Goal: Task Accomplishment & Management: Use online tool/utility

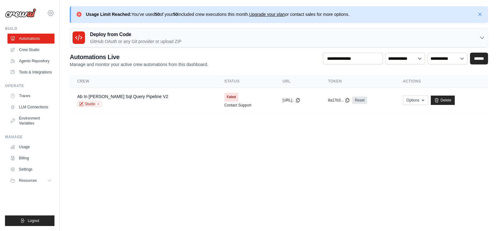
click at [48, 13] on icon at bounding box center [51, 12] width 6 height 5
click at [53, 13] on icon at bounding box center [50, 12] width 7 height 7
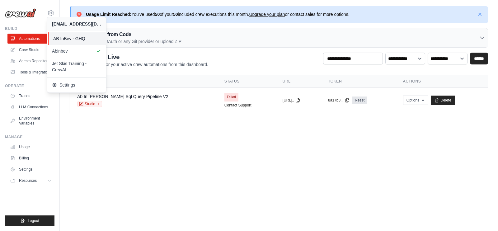
click at [62, 35] on link "AB InBev - GHQ" at bounding box center [77, 38] width 59 height 12
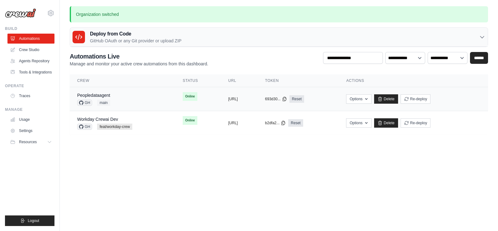
click at [139, 99] on div "Peopledataagent GH main" at bounding box center [122, 99] width 91 height 14
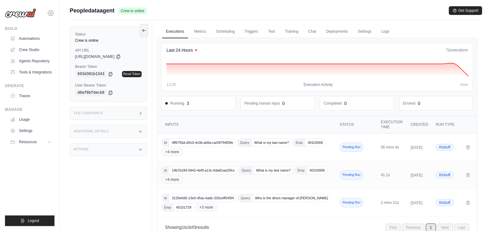
click at [51, 12] on icon at bounding box center [51, 13] width 2 height 2
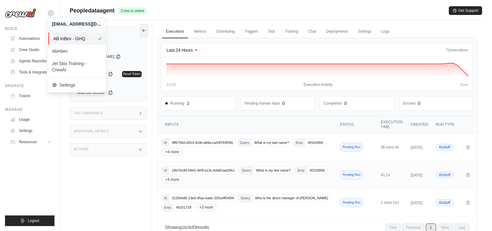
click at [89, 38] on span "AB InBev - GHQ" at bounding box center [77, 38] width 49 height 6
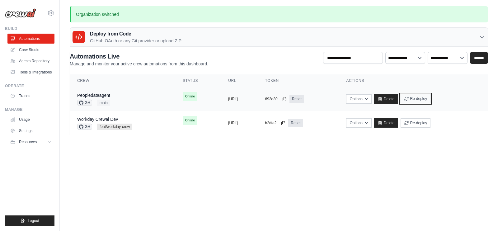
click at [431, 101] on button "Re-deploy" at bounding box center [416, 98] width 30 height 9
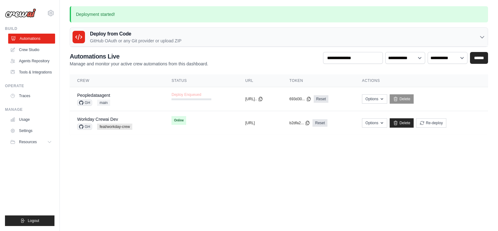
click at [21, 35] on link "Automations" at bounding box center [31, 39] width 47 height 10
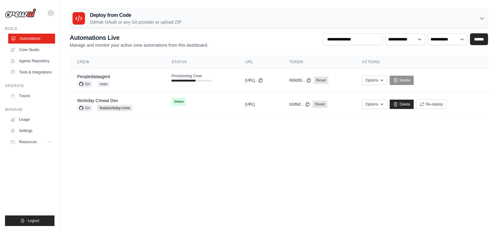
click at [44, 40] on link "Automations" at bounding box center [31, 39] width 47 height 10
click at [46, 34] on link "Automations" at bounding box center [31, 39] width 47 height 10
click at [43, 41] on link "Automations" at bounding box center [31, 39] width 47 height 10
click at [43, 41] on link "Automations" at bounding box center [30, 39] width 47 height 10
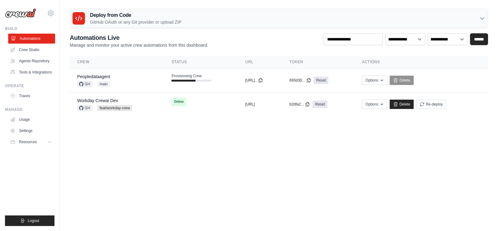
click at [37, 39] on link "Automations" at bounding box center [31, 39] width 47 height 10
click at [37, 39] on link "Automations" at bounding box center [30, 39] width 47 height 10
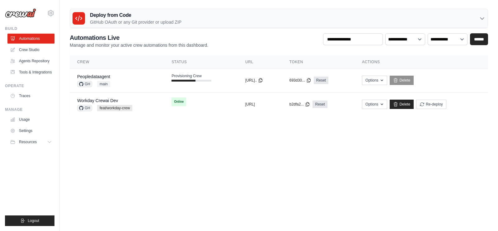
click at [37, 39] on link "Automations" at bounding box center [30, 39] width 47 height 10
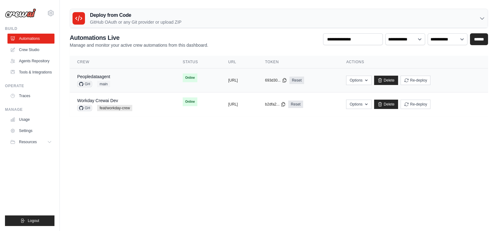
click at [229, 84] on td "copied https://peopledataagent-a781cec6-71" at bounding box center [239, 80] width 37 height 24
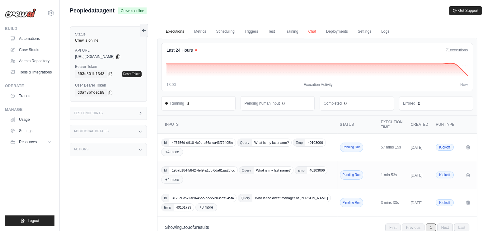
click at [313, 33] on link "Chat" at bounding box center [311, 31] width 15 height 13
click at [313, 30] on link "Chat" at bounding box center [311, 31] width 15 height 13
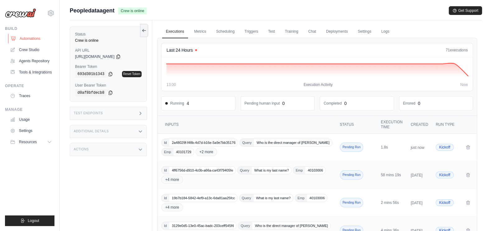
click at [30, 41] on link "Automations" at bounding box center [31, 39] width 47 height 10
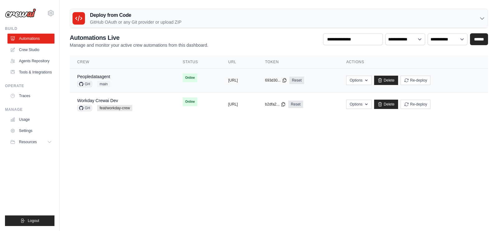
click at [237, 86] on td "copied https://peopledataagent-a781cec6-71" at bounding box center [239, 80] width 37 height 24
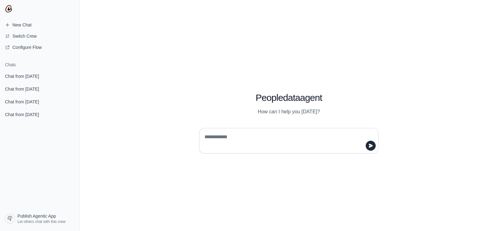
click at [253, 140] on textarea at bounding box center [286, 140] width 167 height 17
type textarea "**"
click at [265, 138] on textarea at bounding box center [286, 140] width 167 height 17
type textarea "**"
click at [265, 138] on textarea at bounding box center [286, 140] width 167 height 17
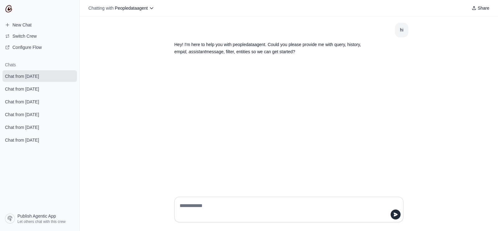
type textarea "**********"
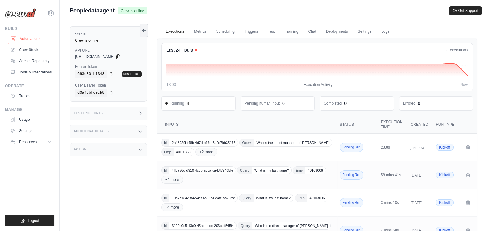
click at [39, 38] on link "Automations" at bounding box center [31, 39] width 47 height 10
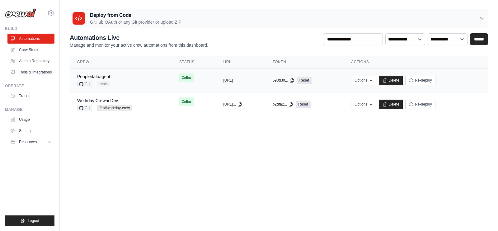
click at [216, 82] on td "copied [URL]" at bounding box center [240, 80] width 49 height 24
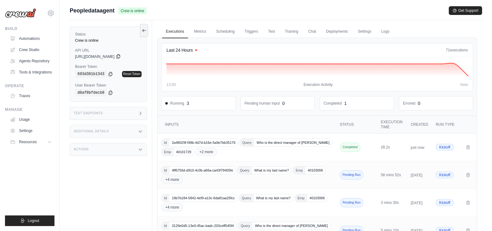
click at [121, 56] on icon at bounding box center [118, 56] width 5 height 5
click at [108, 74] on icon at bounding box center [110, 73] width 5 height 5
click at [107, 115] on div "Test Endpoints" at bounding box center [108, 113] width 77 height 13
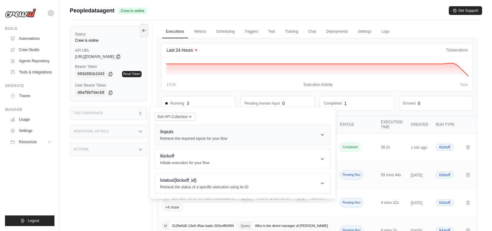
click at [223, 137] on p "Retrieve the required inputs for your flow" at bounding box center [193, 138] width 67 height 5
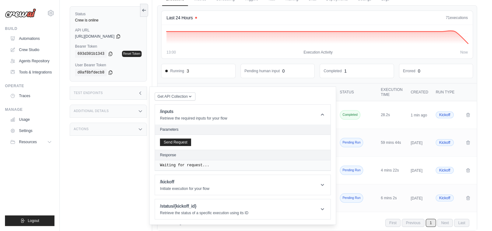
scroll to position [42, 0]
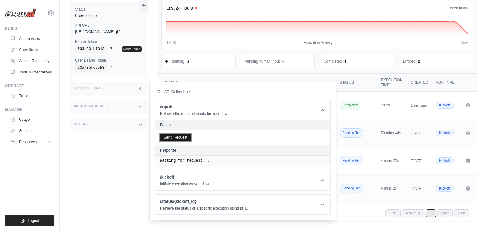
click at [181, 135] on button "Send Request" at bounding box center [175, 137] width 31 height 7
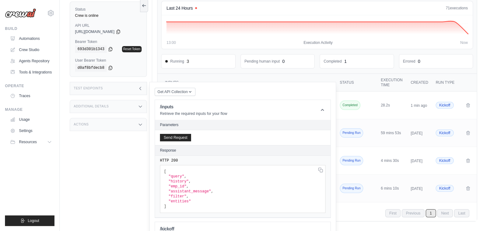
click at [174, 175] on span ""query"" at bounding box center [176, 176] width 16 height 4
click at [174, 181] on span ""history"" at bounding box center [178, 181] width 20 height 4
click at [176, 186] on span ""emp_id"" at bounding box center [177, 186] width 18 height 4
click at [182, 189] on span ""assistant_message"" at bounding box center [189, 191] width 43 height 4
click at [178, 194] on span ""filter"" at bounding box center [177, 196] width 18 height 4
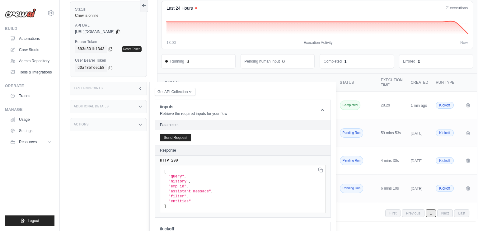
click at [178, 199] on span ""entities"" at bounding box center [179, 201] width 22 height 4
drag, startPoint x: 170, startPoint y: 175, endPoint x: 193, endPoint y: 198, distance: 33.2
click at [193, 198] on pre "[ "query" , "history" , "emp_id" , "assistant_message" , "filter" , "entities" ]" at bounding box center [243, 189] width 166 height 48
click at [120, 31] on icon at bounding box center [117, 32] width 3 height 4
click at [108, 46] on icon at bounding box center [110, 48] width 5 height 5
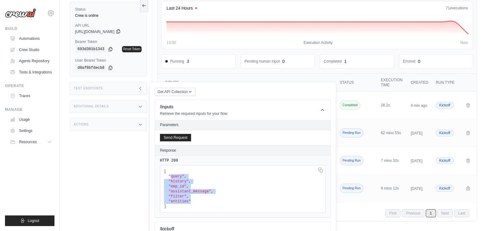
click at [121, 29] on icon at bounding box center [118, 31] width 5 height 5
click at [108, 46] on icon at bounding box center [110, 48] width 5 height 5
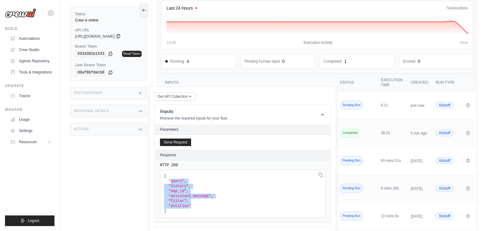
click at [121, 36] on icon at bounding box center [118, 36] width 5 height 5
click at [108, 55] on icon at bounding box center [110, 53] width 5 height 5
click at [18, 38] on link "Automations" at bounding box center [31, 39] width 47 height 10
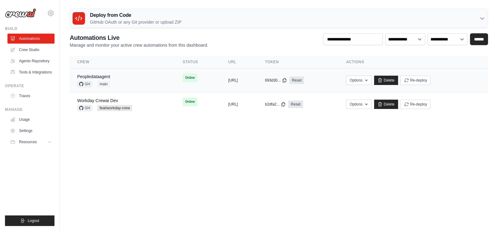
click at [140, 81] on div "Peopledataagent GH main" at bounding box center [122, 80] width 91 height 14
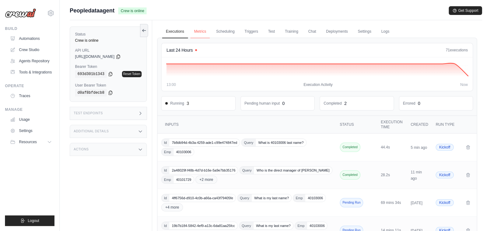
click at [201, 30] on link "Metrics" at bounding box center [200, 31] width 20 height 13
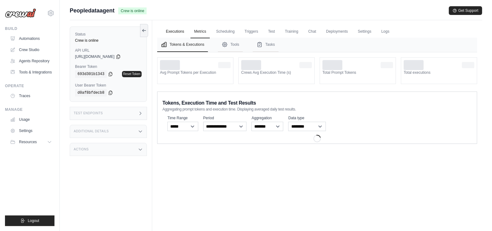
click at [174, 30] on link "Executions" at bounding box center [175, 31] width 26 height 13
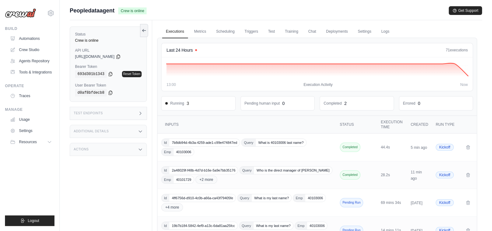
click at [172, 32] on link "Executions" at bounding box center [175, 31] width 26 height 13
click at [30, 37] on link "Automations" at bounding box center [31, 39] width 47 height 10
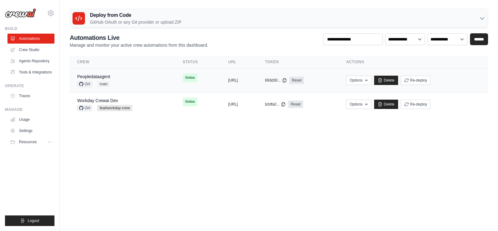
click at [221, 85] on td "copied https://peopledataagent-a781cec6-71" at bounding box center [239, 80] width 37 height 24
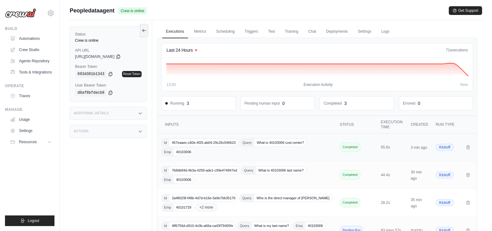
click at [297, 146] on div "Id 457eaaec-c60e-4f25-ab04-29c26c546623 Query What is 40103006 cost center? Emp…" at bounding box center [247, 147] width 172 height 17
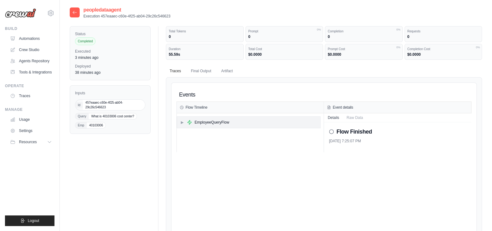
click at [184, 121] on span "▶" at bounding box center [182, 122] width 4 height 5
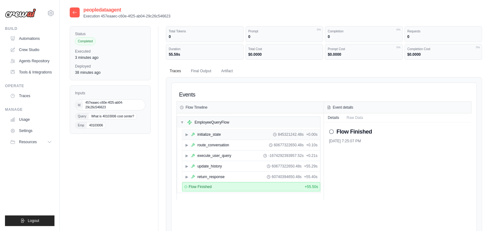
click at [187, 134] on span "▶" at bounding box center [187, 134] width 4 height 5
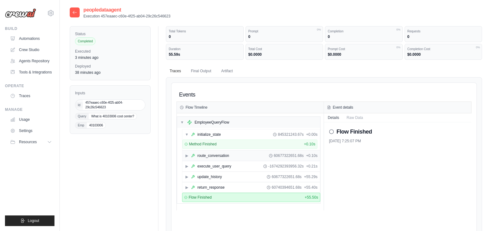
click at [184, 155] on div "▶ route_conversation 60677322651.68s + 0.10s" at bounding box center [251, 156] width 138 height 10
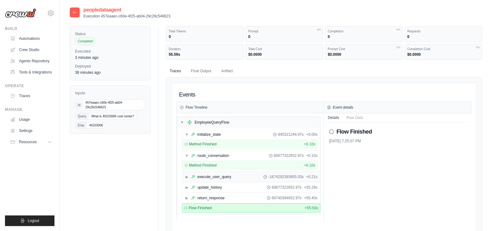
click at [187, 176] on span "▶" at bounding box center [187, 176] width 4 height 5
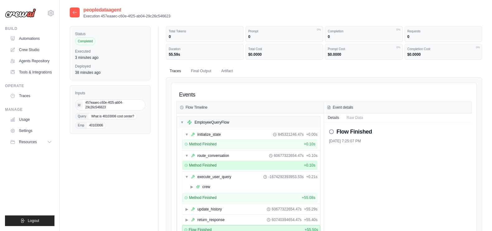
scroll to position [117, 0]
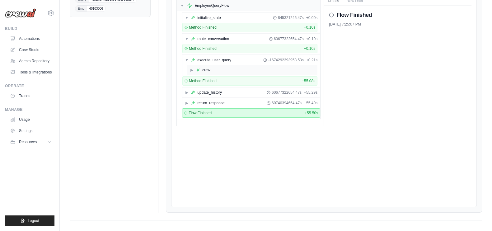
click at [190, 69] on span "▶" at bounding box center [192, 70] width 4 height 5
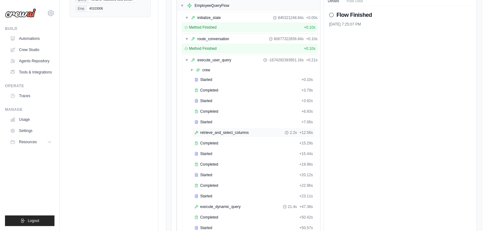
click at [229, 130] on span "retrieve_and_select_columns" at bounding box center [224, 132] width 49 height 5
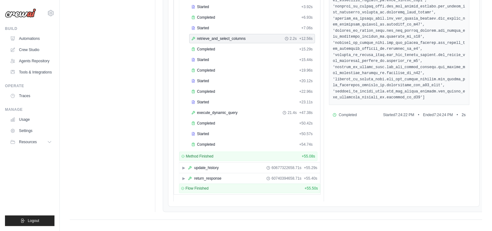
scroll to position [211, 0]
click at [216, 48] on div "Completed" at bounding box center [243, 48] width 105 height 5
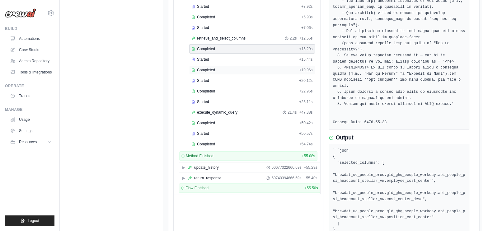
click at [207, 68] on span "Completed" at bounding box center [206, 70] width 18 height 5
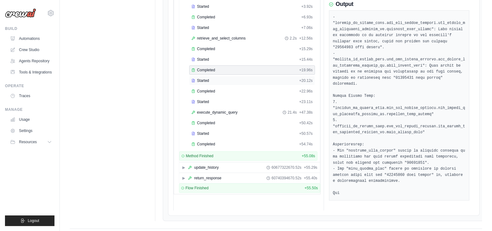
click at [214, 79] on div "Started" at bounding box center [243, 80] width 105 height 5
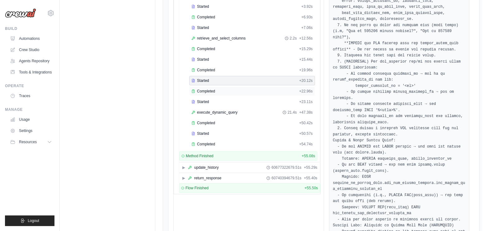
click at [209, 92] on div "Completed + 22.96s" at bounding box center [252, 91] width 126 height 9
click at [208, 99] on span "Started" at bounding box center [203, 101] width 12 height 5
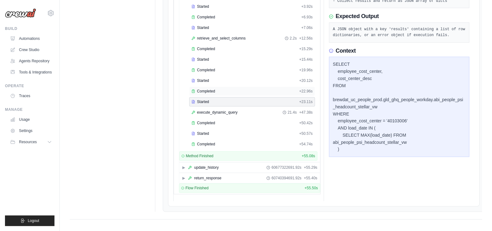
click at [211, 89] on span "Completed" at bounding box center [206, 91] width 18 height 5
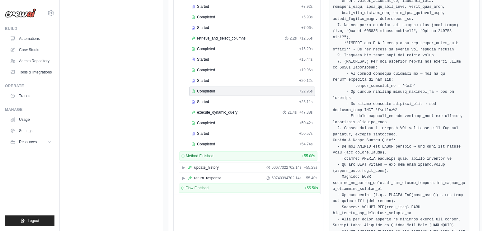
scroll to position [0, 0]
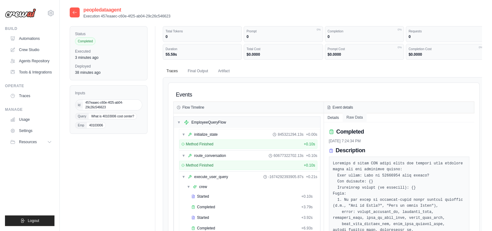
click at [353, 117] on button "Raw Data" at bounding box center [355, 117] width 24 height 9
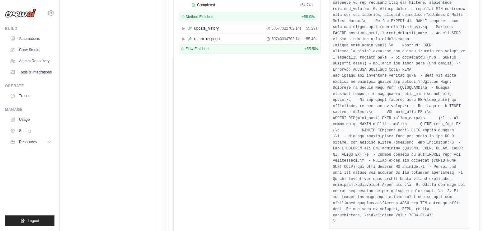
scroll to position [233, 0]
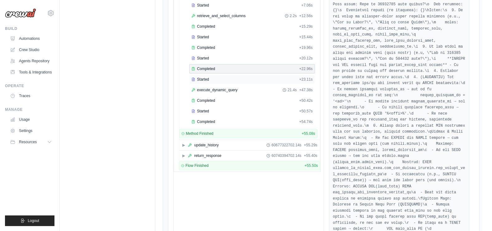
click at [206, 77] on span "Started" at bounding box center [203, 79] width 12 height 5
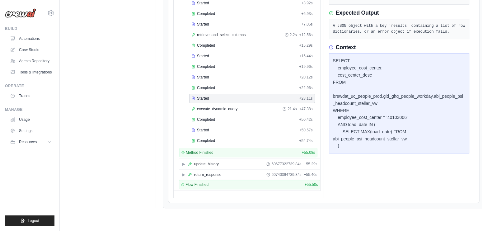
scroll to position [211, 0]
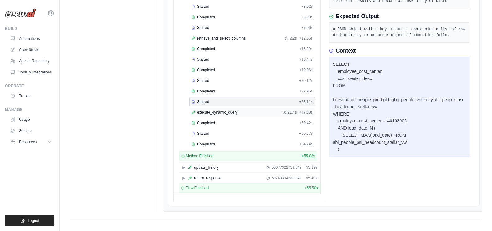
click at [229, 110] on span "execute_dynamic_query" at bounding box center [217, 112] width 40 height 5
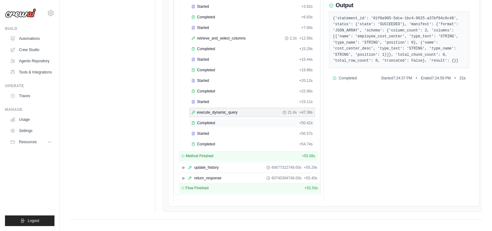
click at [227, 120] on div "Completed" at bounding box center [243, 122] width 105 height 5
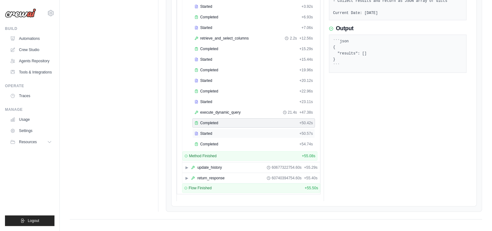
click at [224, 131] on div "Started" at bounding box center [246, 133] width 102 height 5
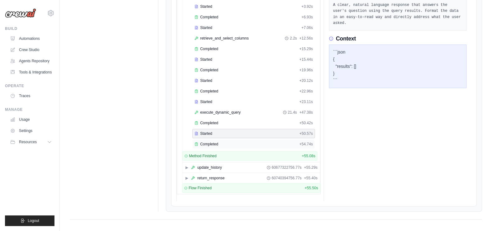
click at [222, 142] on div "Completed" at bounding box center [246, 144] width 102 height 5
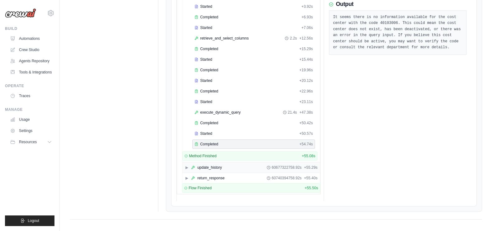
click at [186, 165] on span "▶" at bounding box center [187, 167] width 4 height 5
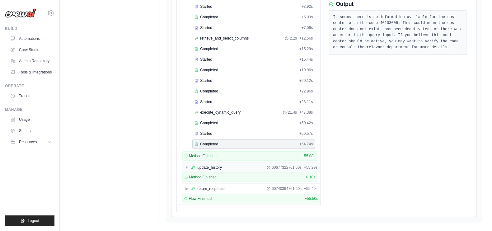
scroll to position [221, 0]
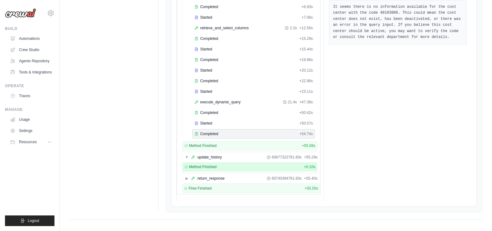
click at [218, 164] on div "Method Finished + 0.10s" at bounding box center [250, 166] width 131 height 5
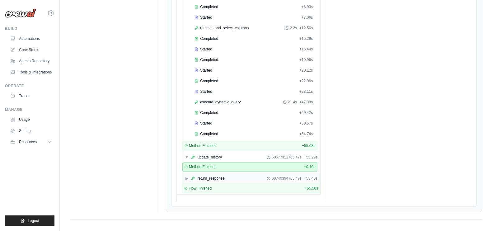
click at [186, 176] on span "▶" at bounding box center [187, 178] width 4 height 5
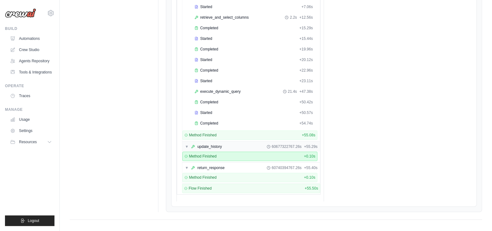
scroll to position [0, 0]
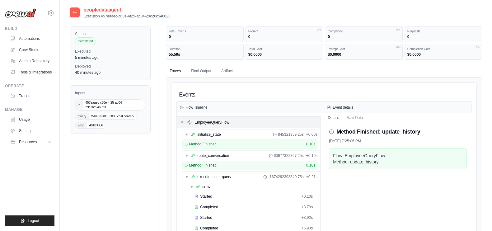
click at [184, 120] on span "▼" at bounding box center [182, 122] width 4 height 5
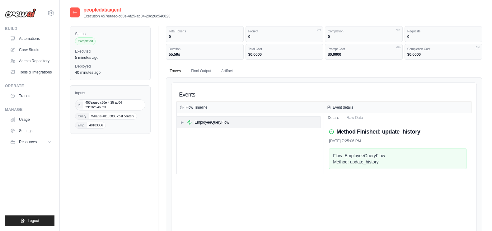
click at [181, 120] on span "▶" at bounding box center [182, 122] width 4 height 5
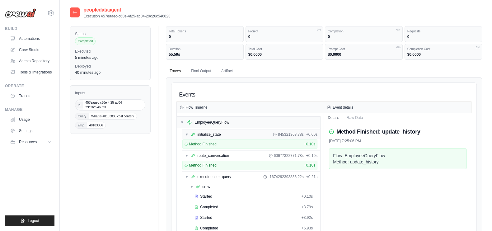
click at [186, 131] on div "▼ initialize_state 845321363.78s + 0.00s" at bounding box center [251, 134] width 138 height 10
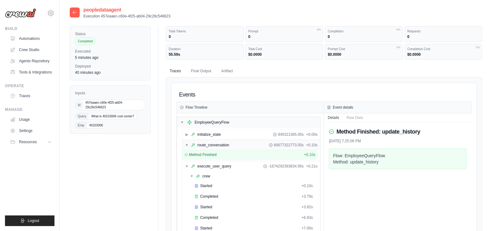
click at [187, 144] on span "▼" at bounding box center [187, 145] width 4 height 5
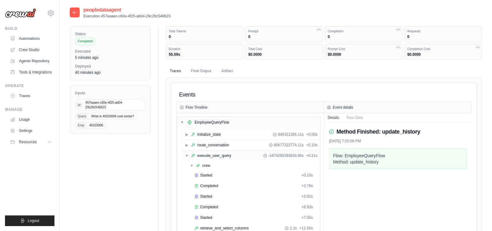
click at [187, 155] on span "▼" at bounding box center [187, 155] width 4 height 5
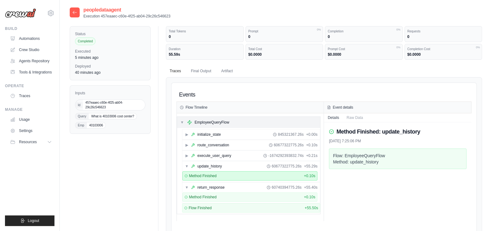
click at [183, 122] on span "▼" at bounding box center [182, 122] width 4 height 5
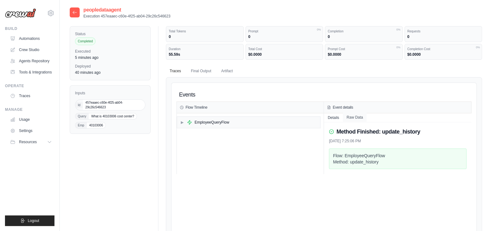
click at [358, 119] on button "Raw Data" at bounding box center [355, 117] width 24 height 9
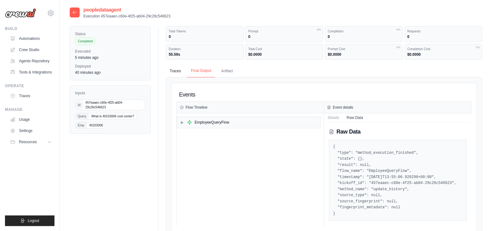
click at [203, 72] on button "Final Output" at bounding box center [201, 70] width 28 height 13
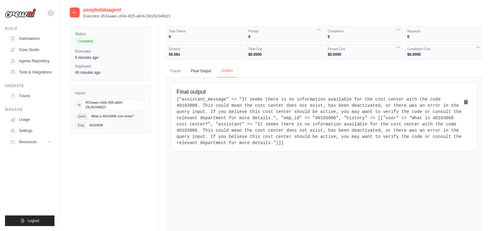
click at [224, 70] on button "Artifact" at bounding box center [227, 70] width 19 height 13
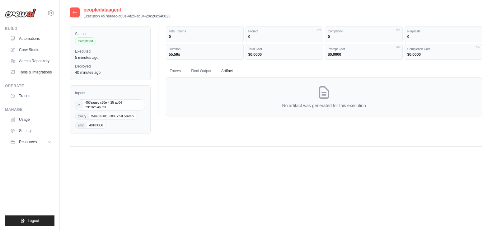
click at [73, 14] on icon at bounding box center [74, 12] width 5 height 5
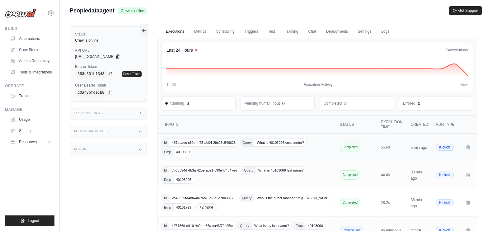
click at [312, 150] on div "Id 457eaaec-c60e-4f25-ab04-29c26c546623 Query What is 40103006 cost center? Emp…" at bounding box center [247, 147] width 172 height 17
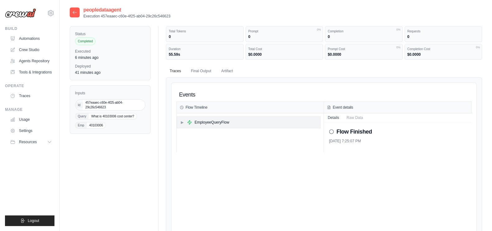
click at [181, 122] on span "▶" at bounding box center [182, 122] width 4 height 5
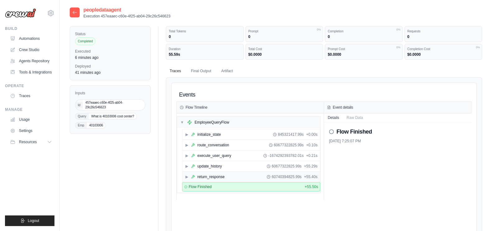
click at [186, 178] on span "▶" at bounding box center [187, 176] width 4 height 5
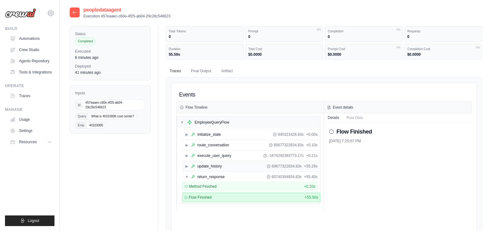
click at [189, 165] on div "▶ update_history" at bounding box center [203, 166] width 37 height 5
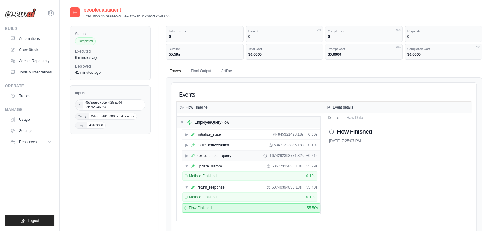
click at [187, 154] on span "▶" at bounding box center [187, 155] width 4 height 5
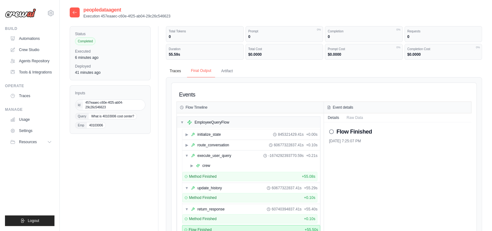
click at [207, 72] on button "Final Output" at bounding box center [201, 70] width 28 height 13
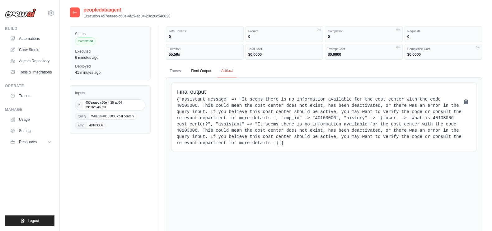
click at [228, 68] on button "Artifact" at bounding box center [227, 70] width 19 height 13
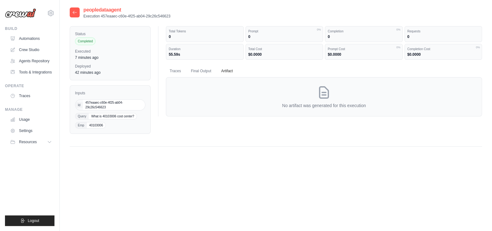
click at [76, 11] on icon at bounding box center [74, 12] width 5 height 5
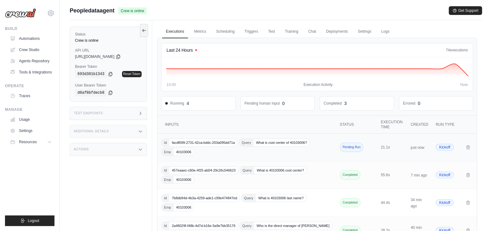
click at [296, 153] on div "Id facdf099-2731-42ca-bddc-203a095dd71a Query What is cost center of 40103006? …" at bounding box center [247, 147] width 172 height 17
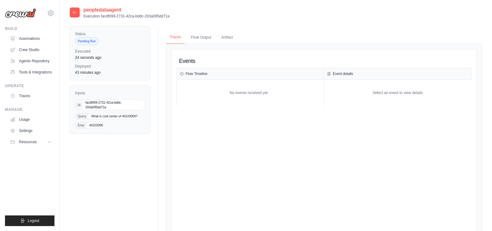
click at [176, 36] on button "Traces" at bounding box center [175, 37] width 19 height 13
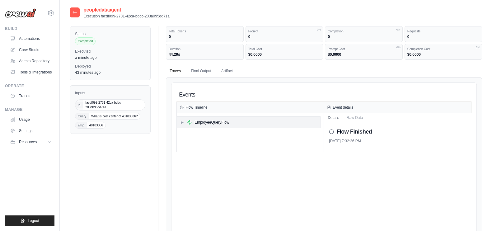
click at [184, 122] on div "▶ EmployeeQueryFlow" at bounding box center [204, 122] width 49 height 5
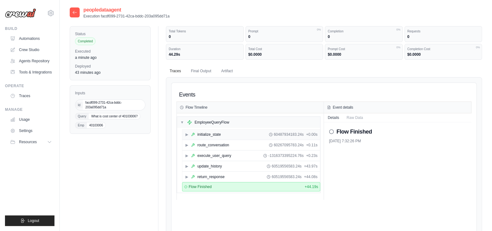
click at [188, 135] on span "▶" at bounding box center [187, 134] width 4 height 5
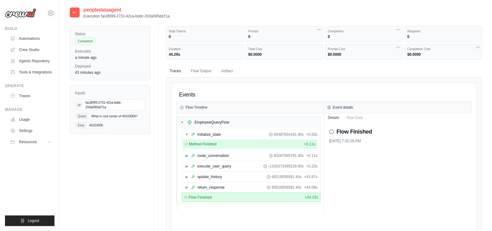
click at [196, 142] on span "Method Finished" at bounding box center [203, 144] width 28 height 5
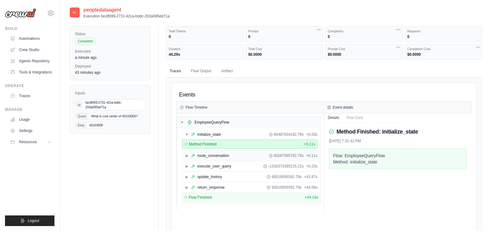
click at [186, 155] on span "▶" at bounding box center [187, 155] width 4 height 5
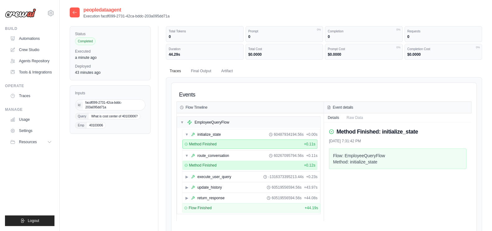
click at [202, 164] on span "Method Finished" at bounding box center [203, 165] width 28 height 5
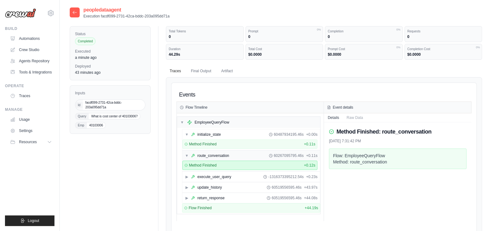
click at [214, 153] on div "route_conversation" at bounding box center [213, 155] width 32 height 5
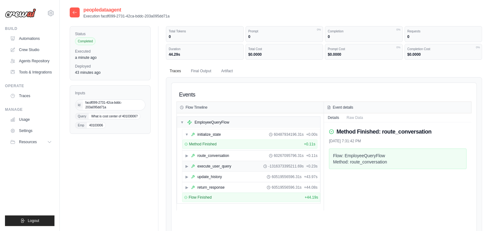
click at [183, 166] on div "▶ execute_user_query -1316373395211.69s + 0.23s" at bounding box center [251, 166] width 138 height 10
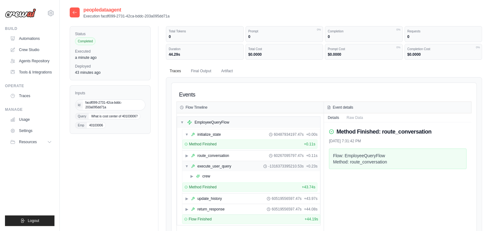
click at [208, 164] on div "execute_user_query" at bounding box center [214, 166] width 34 height 5
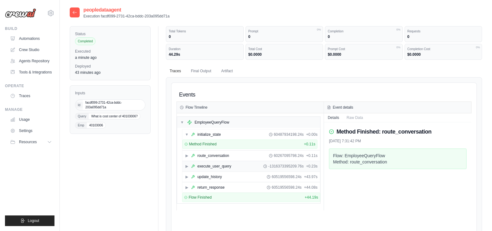
click at [208, 164] on div "execute_user_query" at bounding box center [214, 166] width 34 height 5
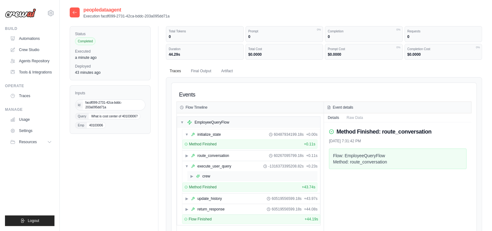
click at [191, 175] on span "▶" at bounding box center [192, 176] width 4 height 5
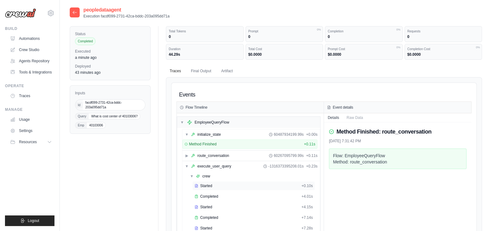
click at [239, 186] on div "Started" at bounding box center [247, 185] width 105 height 5
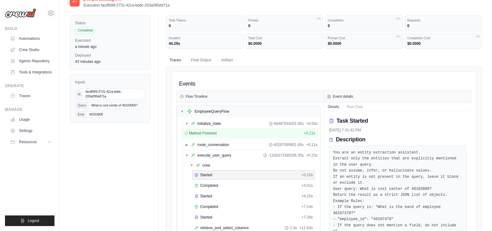
scroll to position [117, 0]
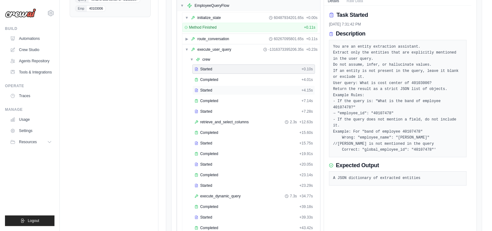
click at [221, 89] on div "Started" at bounding box center [247, 90] width 105 height 5
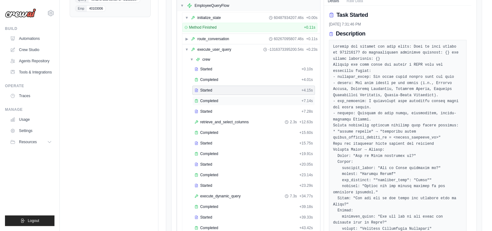
click at [214, 101] on span "Completed" at bounding box center [209, 100] width 18 height 5
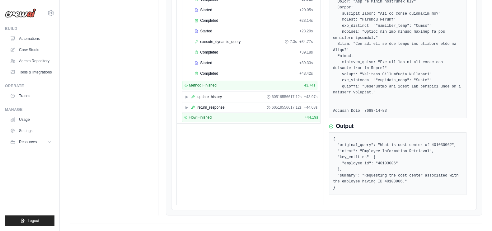
scroll to position [154, 0]
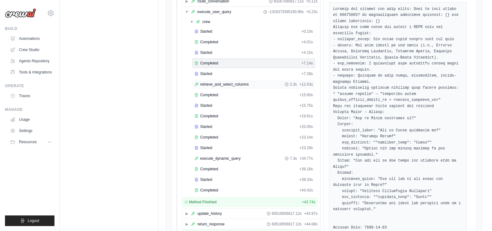
click at [212, 85] on div "retrieve_and_select_columns 2.3s + 12.63s" at bounding box center [253, 84] width 123 height 9
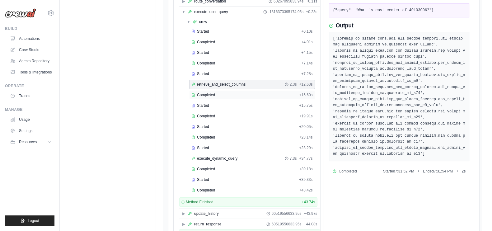
click at [212, 92] on span "Completed" at bounding box center [206, 94] width 18 height 5
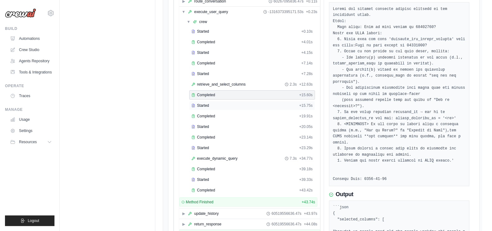
click at [207, 103] on span "Started" at bounding box center [203, 105] width 12 height 5
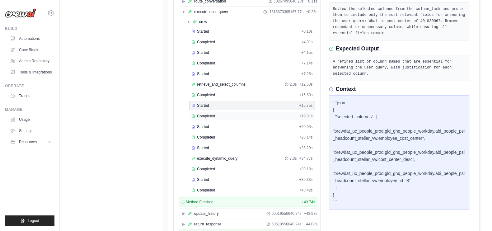
click at [221, 116] on div "Completed" at bounding box center [243, 116] width 105 height 5
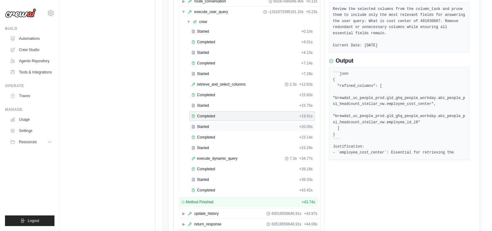
click at [217, 124] on div "Started" at bounding box center [243, 126] width 105 height 5
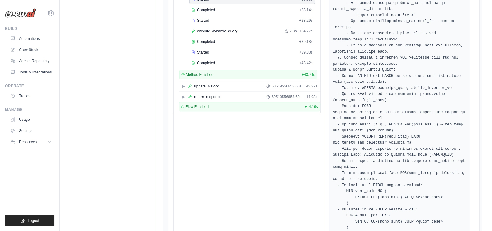
scroll to position [245, 0]
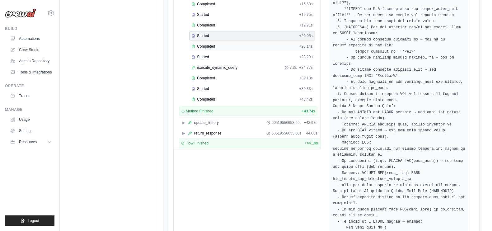
click at [241, 44] on div "Completed" at bounding box center [243, 46] width 105 height 5
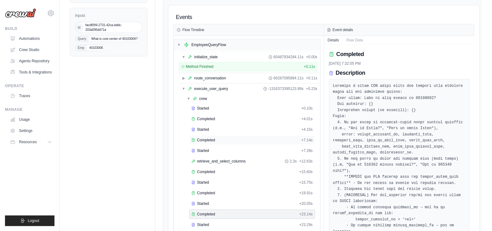
scroll to position [195, 0]
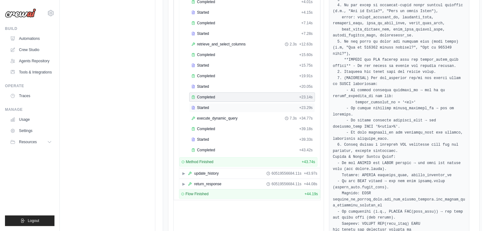
click at [223, 105] on div "Started" at bounding box center [243, 107] width 105 height 5
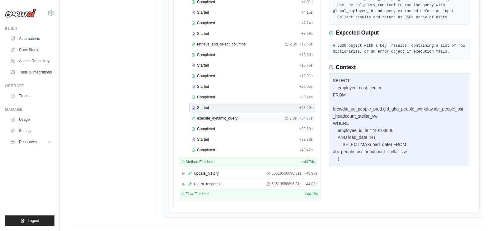
click at [224, 116] on span "execute_dynamic_query" at bounding box center [217, 118] width 40 height 5
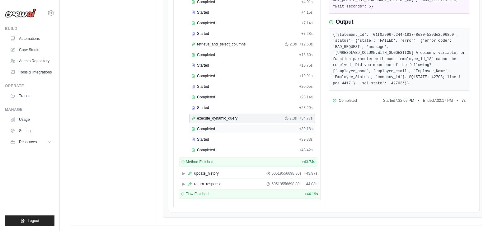
click at [219, 129] on div "Completed + 39.18s" at bounding box center [252, 128] width 126 height 9
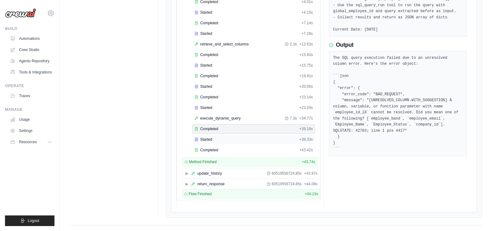
click at [221, 137] on div "Started" at bounding box center [246, 139] width 102 height 5
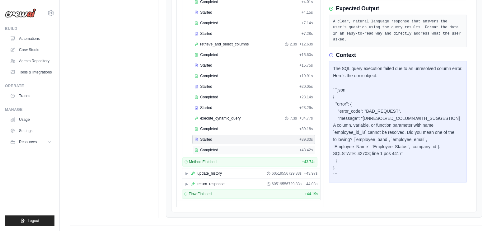
click at [222, 148] on div "Completed" at bounding box center [246, 150] width 102 height 5
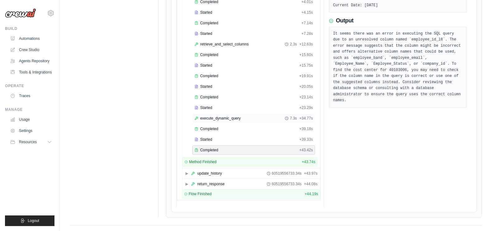
scroll to position [78, 0]
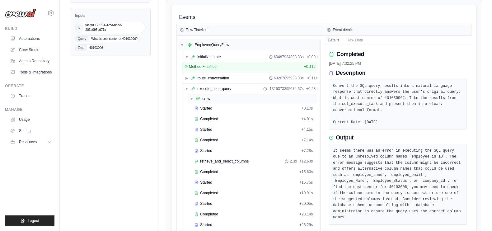
click at [192, 98] on span "▼" at bounding box center [192, 98] width 4 height 5
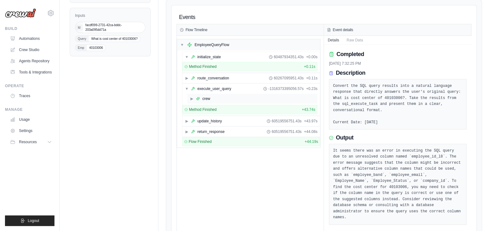
click at [192, 97] on span "▶" at bounding box center [192, 98] width 4 height 5
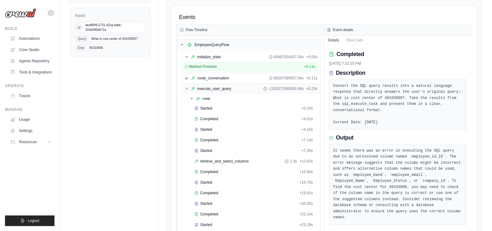
click at [186, 88] on span "▼" at bounding box center [187, 88] width 4 height 5
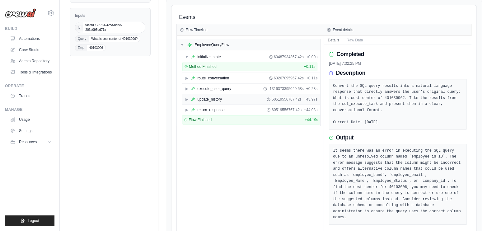
click at [188, 99] on span "▶" at bounding box center [187, 99] width 4 height 5
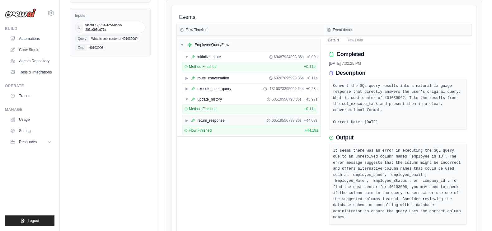
click at [187, 118] on span "▶" at bounding box center [187, 120] width 4 height 5
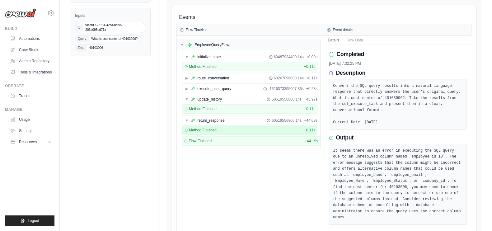
click at [201, 129] on span "Method Finished" at bounding box center [203, 130] width 28 height 5
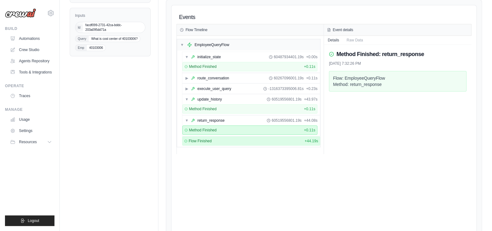
click at [205, 142] on div "Flow Finished + 44.19s" at bounding box center [251, 140] width 138 height 9
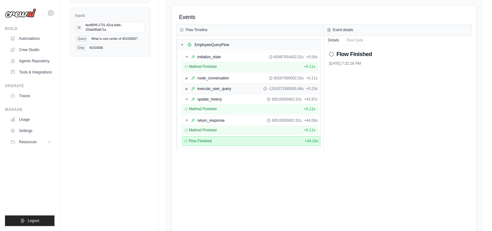
click at [185, 91] on div "▶ execute_user_query -1316373395005.48s + 0.23s" at bounding box center [251, 89] width 138 height 10
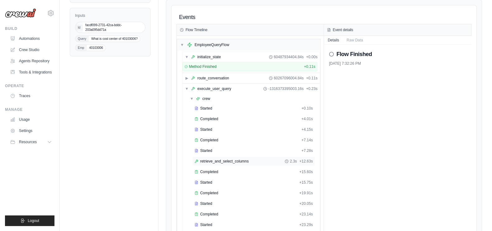
click at [215, 161] on span "retrieve_and_select_columns" at bounding box center [224, 161] width 49 height 5
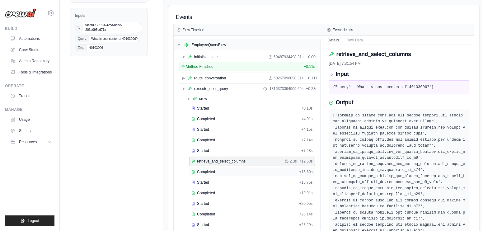
click at [215, 173] on div "Completed + 15.60s" at bounding box center [252, 171] width 126 height 9
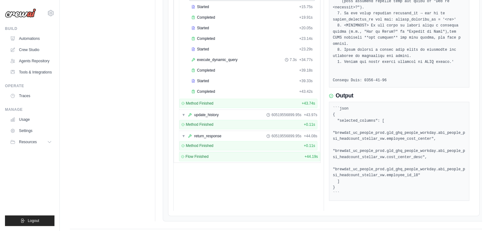
scroll to position [136, 0]
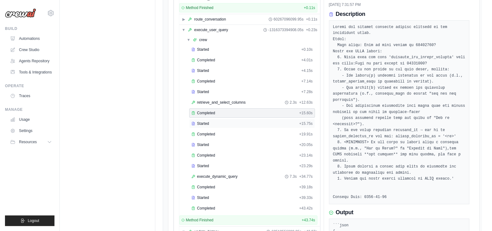
click at [217, 119] on div "Started + 15.75s" at bounding box center [252, 123] width 126 height 9
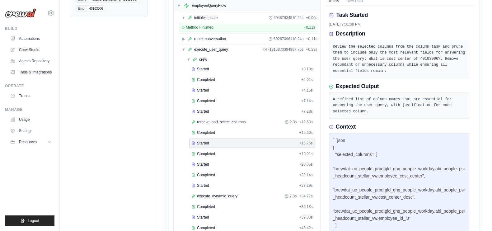
scroll to position [0, 0]
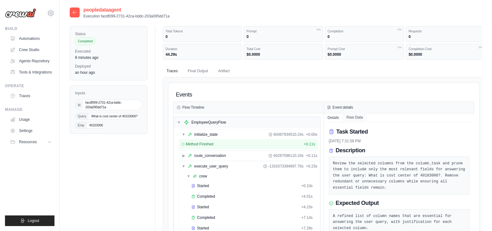
click at [356, 116] on button "Raw Data" at bounding box center [355, 117] width 24 height 9
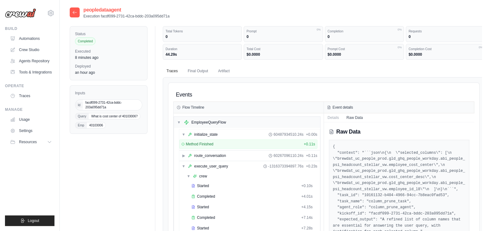
scroll to position [117, 0]
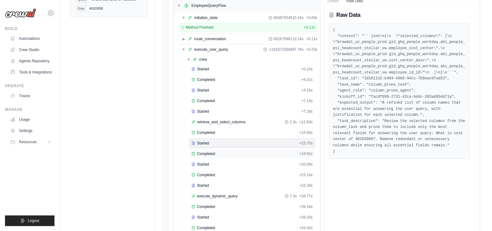
click at [233, 151] on div "Completed" at bounding box center [243, 153] width 105 height 5
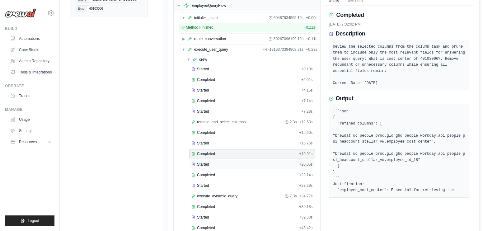
click at [229, 162] on div "Started" at bounding box center [243, 164] width 105 height 5
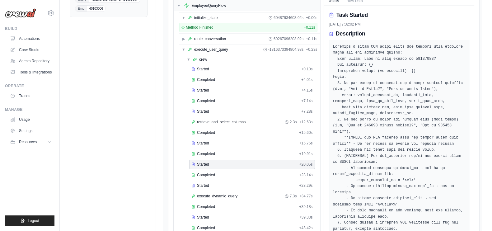
scroll to position [233, 0]
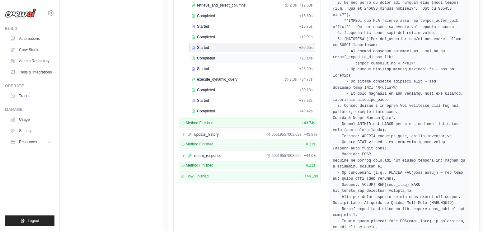
click at [241, 58] on div "Completed" at bounding box center [243, 58] width 105 height 5
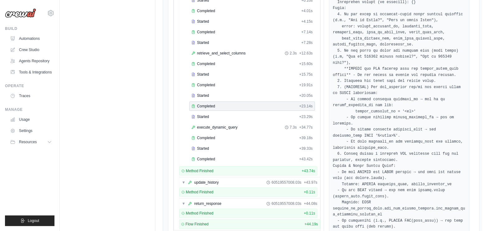
scroll to position [78, 0]
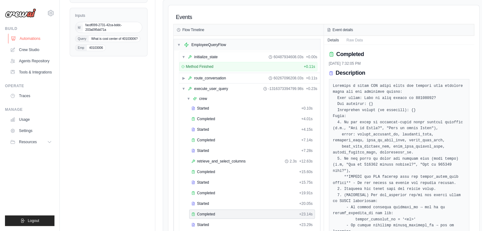
click at [26, 37] on link "Automations" at bounding box center [31, 39] width 47 height 10
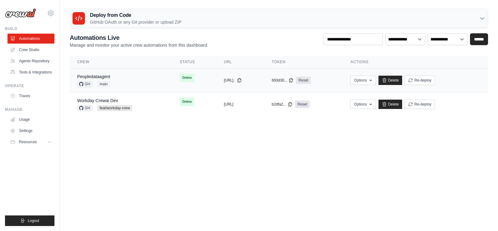
click at [138, 84] on div "Peopledataagent GH main" at bounding box center [120, 80] width 87 height 14
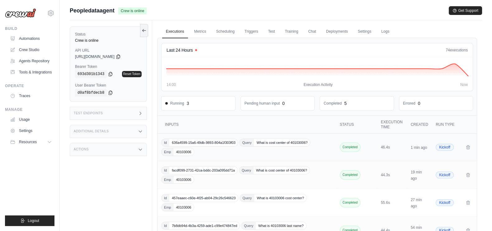
click at [271, 153] on div "Id 636a4599-15a6-49db-9893-804a1f303f03 Query What is cost center of 40103006? …" at bounding box center [247, 147] width 172 height 17
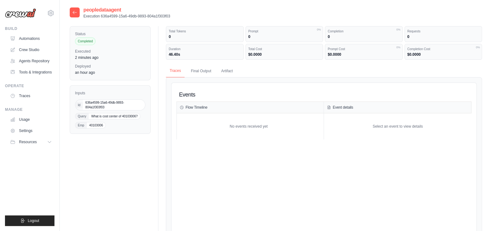
click at [173, 71] on button "Traces" at bounding box center [175, 70] width 19 height 13
click at [208, 71] on button "Final Output" at bounding box center [201, 70] width 28 height 13
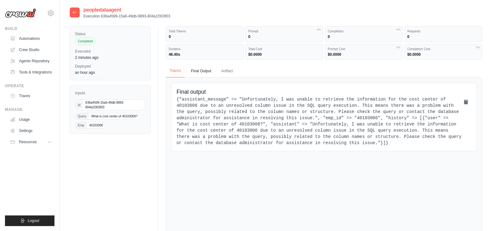
click at [180, 73] on button "Traces" at bounding box center [175, 70] width 19 height 13
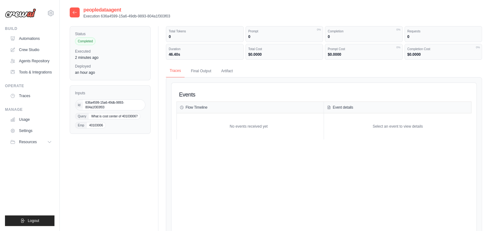
click at [180, 73] on button "Traces" at bounding box center [175, 70] width 19 height 13
click at [228, 122] on div "No events received yet" at bounding box center [249, 126] width 144 height 20
click at [100, 107] on span "636a4599-15a6-49db-9893-804a1f303f03" at bounding box center [114, 105] width 62 height 11
click at [38, 35] on link "Automations" at bounding box center [31, 39] width 47 height 10
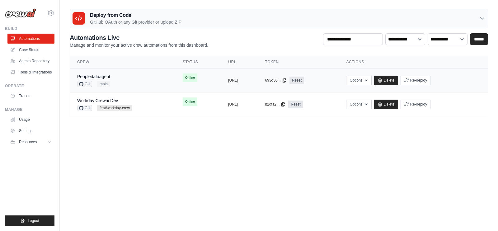
click at [142, 81] on div "Peopledataagent GH main" at bounding box center [122, 80] width 91 height 14
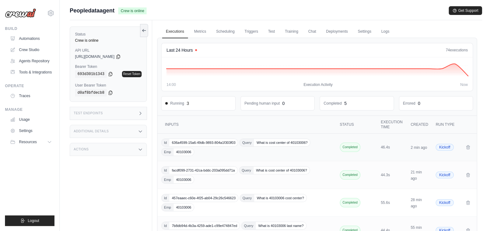
click at [278, 153] on div "Id 636a4599-15a6-49db-9893-804a1f303f03 Query What is cost center of 40103006? …" at bounding box center [247, 147] width 172 height 17
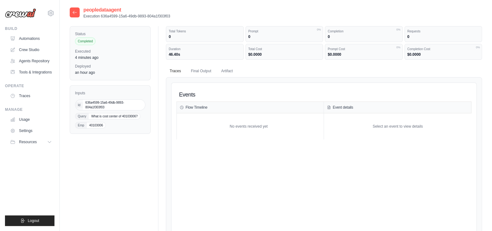
click at [80, 15] on div "peopledataagent Execution 636a4599-15a6-49db-9893-804a1f303f03" at bounding box center [120, 12] width 101 height 12
click at [76, 13] on icon at bounding box center [74, 12] width 5 height 5
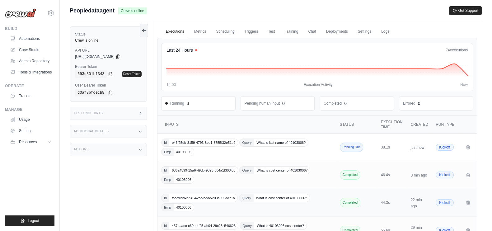
click at [291, 203] on div "Id facdf099-2731-42ca-bddc-203a095dd71a Query What is cost center of 40103006? …" at bounding box center [247, 202] width 172 height 17
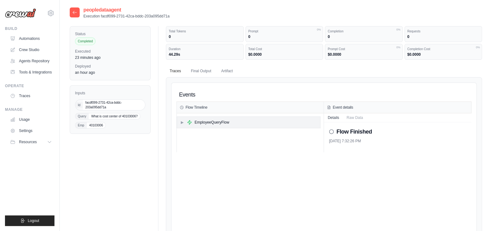
click at [182, 123] on span "▶" at bounding box center [182, 122] width 4 height 5
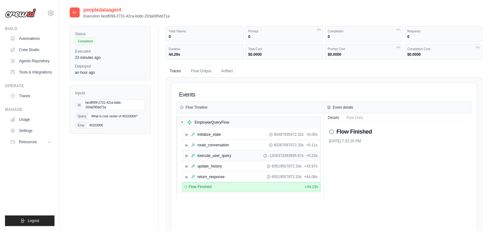
click at [186, 153] on span "▶" at bounding box center [187, 155] width 4 height 5
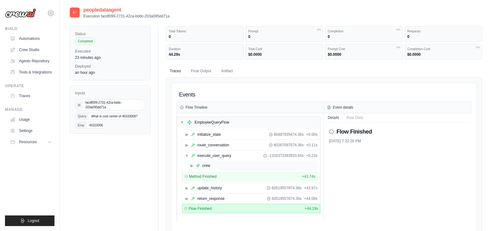
click at [190, 164] on span "▶" at bounding box center [192, 165] width 4 height 5
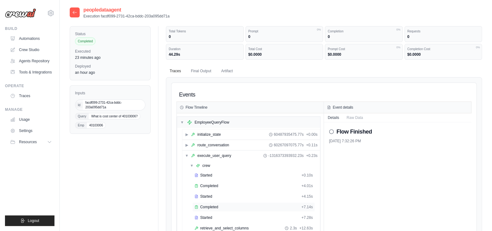
scroll to position [117, 0]
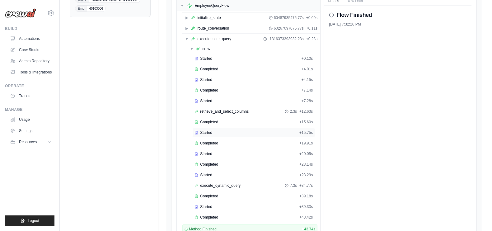
click at [214, 132] on div "Started" at bounding box center [246, 132] width 102 height 5
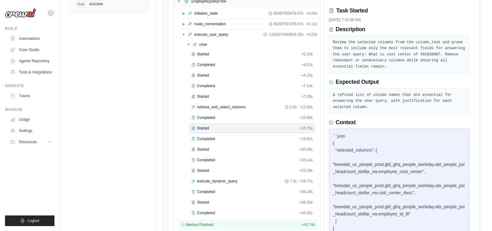
scroll to position [190, 0]
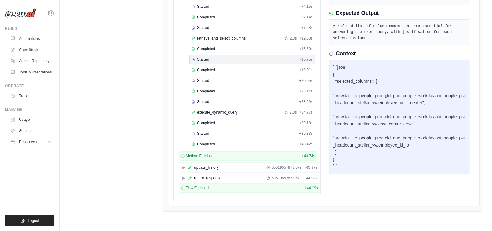
click at [409, 88] on div "```json { "selected_columns": [ "brewdat_uc_people_prod.gld_ghq_people_workday.…" at bounding box center [399, 117] width 133 height 106
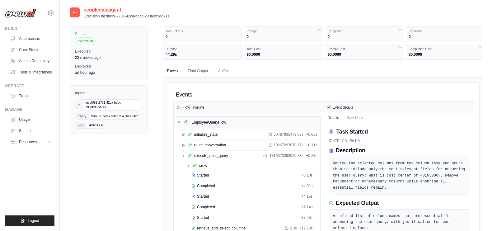
click at [72, 14] on div at bounding box center [75, 12] width 10 height 10
click at [75, 12] on icon at bounding box center [74, 12] width 5 height 5
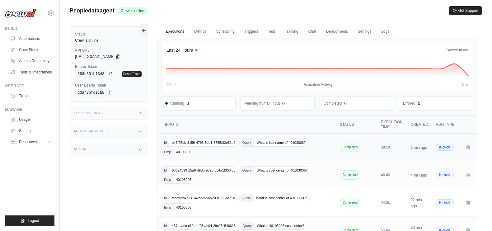
click at [305, 150] on div "Id e46f25db-3159-4793-8eb1-8755f32e51b9 Query What is last name of 40103006? Em…" at bounding box center [247, 147] width 172 height 17
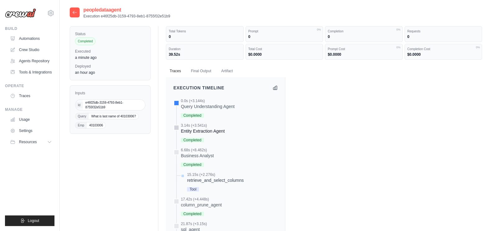
scroll to position [115, 0]
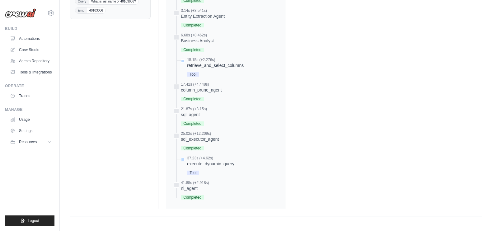
click at [228, 62] on div "retrieve_and_select_columns" at bounding box center [215, 65] width 57 height 6
click at [228, 63] on div "retrieve_and_select_columns" at bounding box center [215, 65] width 57 height 6
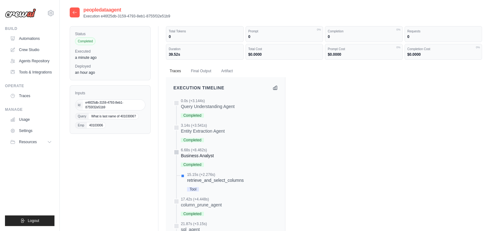
click at [198, 154] on div "Business Analyst" at bounding box center [197, 156] width 33 height 6
click at [209, 69] on button "Final Output" at bounding box center [201, 70] width 28 height 13
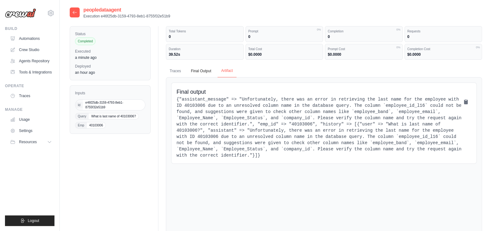
click at [227, 69] on button "Artifact" at bounding box center [227, 70] width 19 height 13
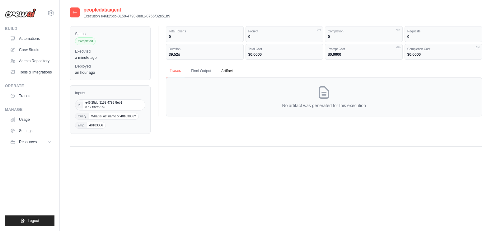
click at [180, 70] on button "Traces" at bounding box center [175, 70] width 19 height 13
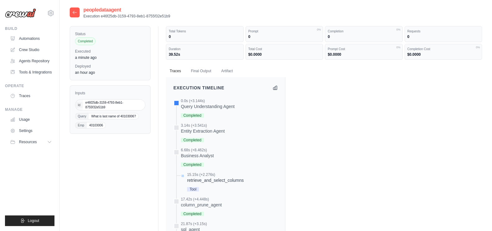
click at [75, 13] on icon at bounding box center [74, 12] width 5 height 5
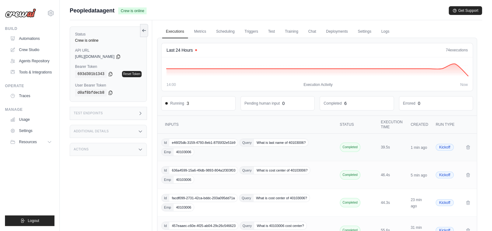
click at [270, 152] on div "Id e46f25db-3159-4793-8eb1-8755f32e51b9 Query What is last name of 40103006? Em…" at bounding box center [247, 147] width 172 height 17
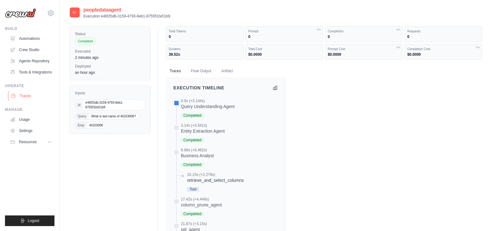
click at [25, 96] on link "Traces" at bounding box center [31, 96] width 47 height 10
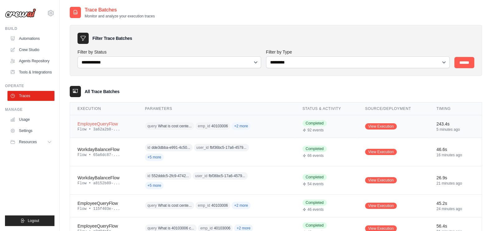
click at [237, 132] on td "query What is cost cente... emp_id 40103006 +2 more" at bounding box center [216, 126] width 157 height 23
click at [377, 125] on link "View Execution" at bounding box center [381, 126] width 32 height 6
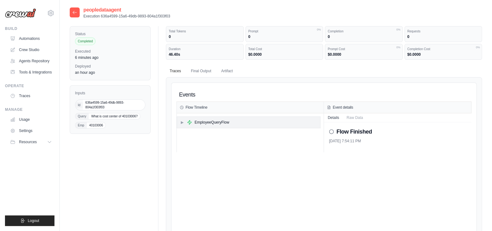
click at [180, 122] on span "▶" at bounding box center [182, 122] width 4 height 5
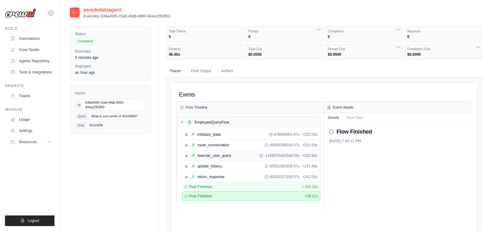
click at [185, 153] on span "▶" at bounding box center [187, 155] width 4 height 5
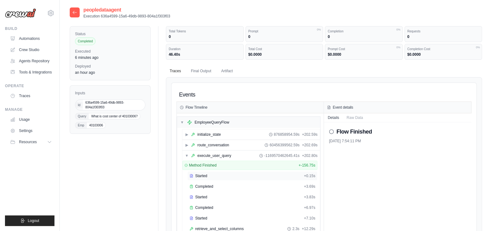
click at [206, 175] on span "Started" at bounding box center [201, 175] width 12 height 5
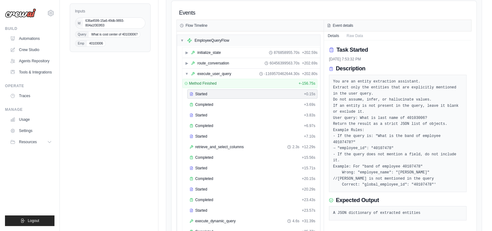
scroll to position [199, 0]
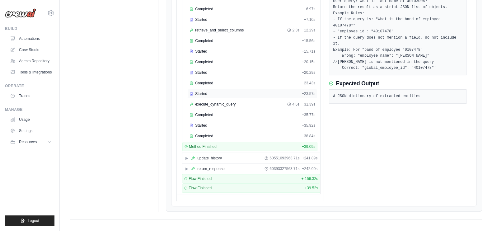
click at [202, 93] on span "Started" at bounding box center [201, 93] width 12 height 5
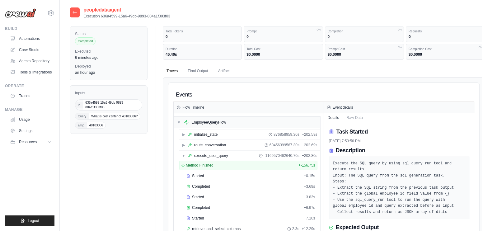
scroll to position [117, 0]
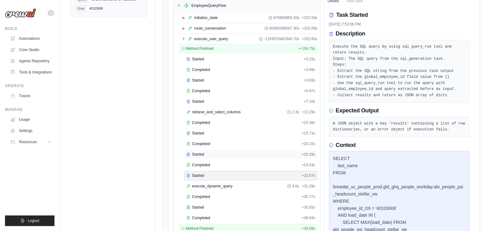
click at [198, 150] on div "Started + 20.29s" at bounding box center [250, 154] width 133 height 9
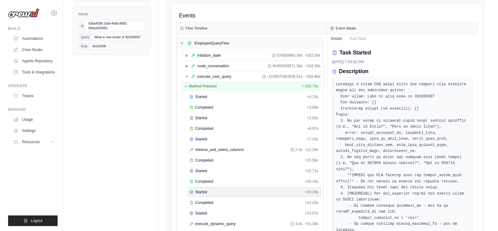
scroll to position [0, 0]
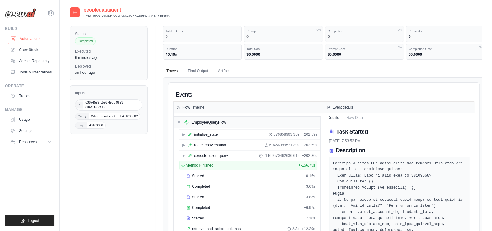
click at [33, 39] on link "Automations" at bounding box center [31, 39] width 47 height 10
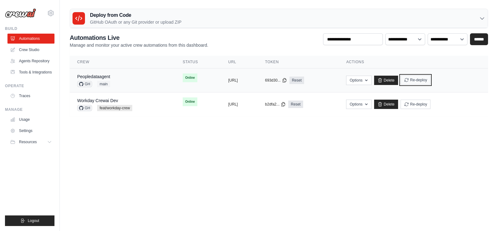
click at [409, 80] on icon "submit" at bounding box center [406, 80] width 5 height 5
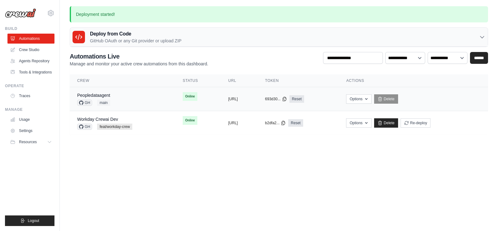
click at [143, 97] on div "Peopledataagent GH main" at bounding box center [122, 99] width 91 height 14
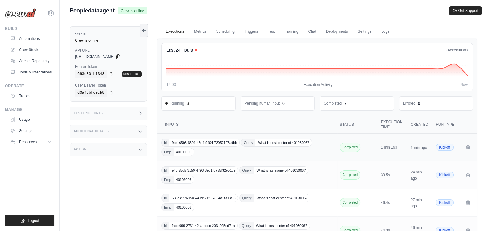
click at [260, 148] on div "Id 9cc165b3-6504-46e4-9404-72057107a9bb Query What is cost center of 40103006? …" at bounding box center [247, 147] width 172 height 17
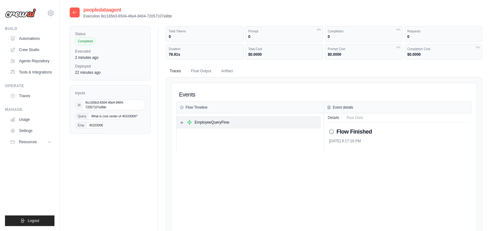
click at [182, 121] on span "▶" at bounding box center [182, 122] width 4 height 5
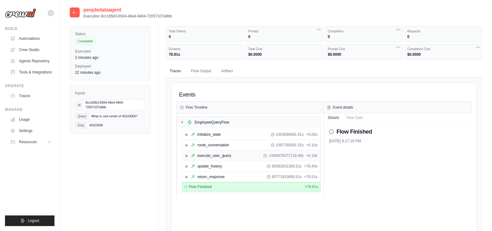
click at [187, 155] on span "▶" at bounding box center [187, 155] width 4 height 5
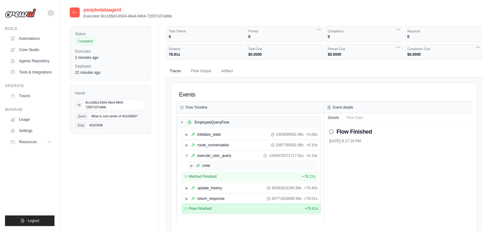
click at [191, 164] on span "▶" at bounding box center [192, 165] width 4 height 5
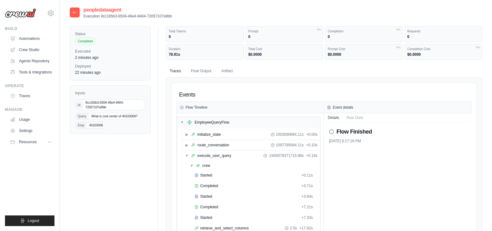
scroll to position [117, 0]
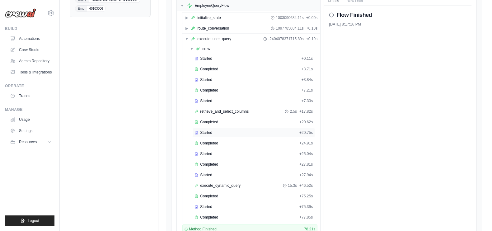
click at [215, 130] on div "Started" at bounding box center [246, 132] width 102 height 5
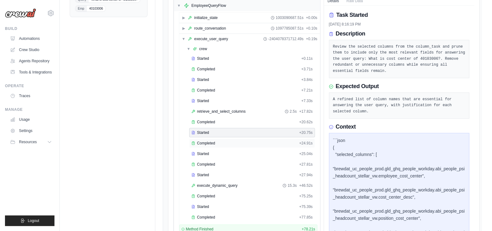
click at [217, 144] on div "Completed + 24.91s" at bounding box center [252, 143] width 126 height 9
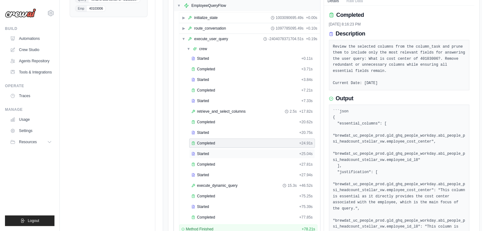
click at [217, 151] on div "Started" at bounding box center [243, 153] width 105 height 5
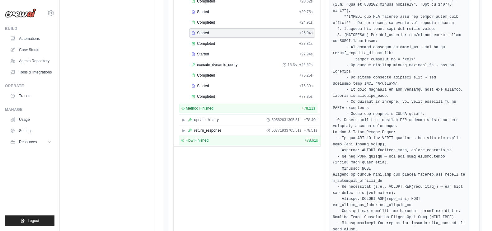
scroll to position [232, 0]
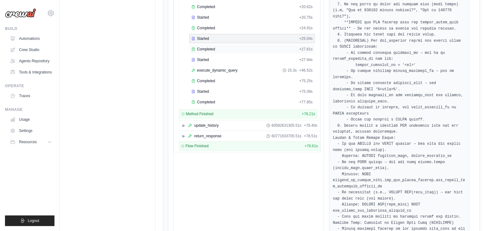
click at [220, 47] on div "Completed" at bounding box center [243, 49] width 105 height 5
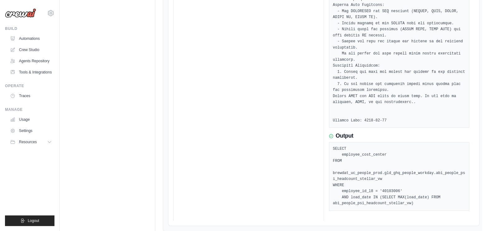
scroll to position [551, 0]
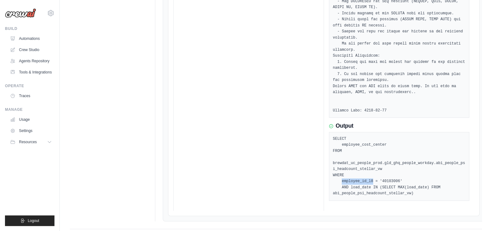
drag, startPoint x: 369, startPoint y: 167, endPoint x: 341, endPoint y: 170, distance: 28.5
click at [341, 170] on pre "SELECT employee_cost_center FROM brewdat_uc_people_prod.gld_ghq_people_workday.…" at bounding box center [399, 166] width 133 height 61
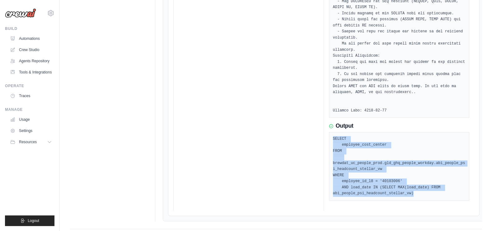
drag, startPoint x: 410, startPoint y: 179, endPoint x: 330, endPoint y: 125, distance: 96.3
click at [330, 132] on div "SELECT employee_cost_center FROM brewdat_uc_people_prod.gld_ghq_people_workday.…" at bounding box center [399, 166] width 141 height 69
copy pre "SELECT employee_cost_center FROM brewdat_uc_people_prod.gld_ghq_people_workday.…"
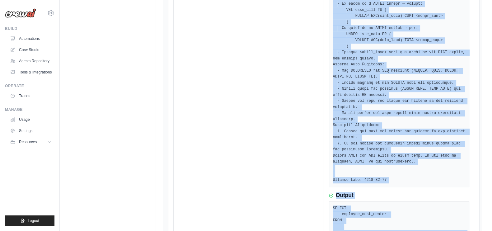
scroll to position [482, 0]
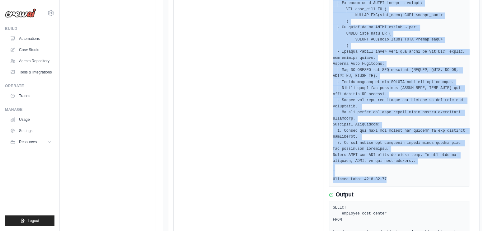
drag, startPoint x: 331, startPoint y: 163, endPoint x: 408, endPoint y: 167, distance: 77.3
copy pre "Generate a valid SQL query using the context from previous tasks and the follow…"
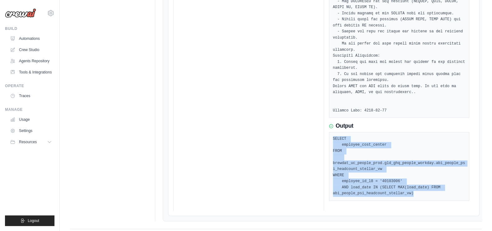
drag, startPoint x: 410, startPoint y: 179, endPoint x: 328, endPoint y: 126, distance: 97.5
click at [329, 132] on div "SELECT employee_cost_center FROM brewdat_uc_people_prod.gld_ghq_people_workday.…" at bounding box center [399, 166] width 141 height 69
copy pre "SELECT employee_cost_center FROM brewdat_uc_people_prod.gld_ghq_people_workday.…"
click at [28, 40] on link "Automations" at bounding box center [31, 39] width 47 height 10
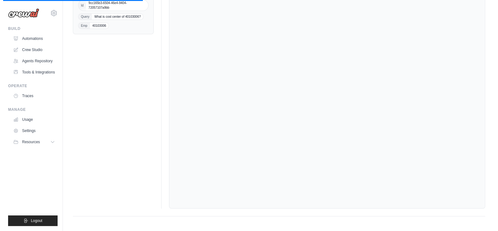
scroll to position [0, 0]
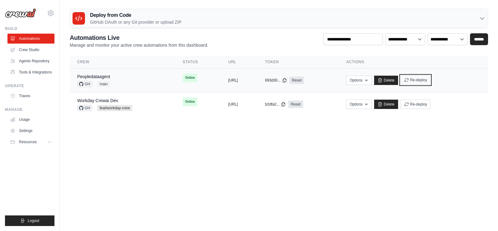
click at [431, 80] on button "Re-deploy" at bounding box center [416, 79] width 30 height 9
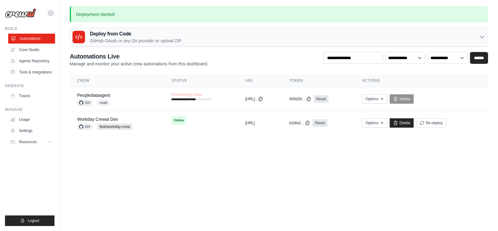
click at [44, 38] on link "Automations" at bounding box center [31, 39] width 47 height 10
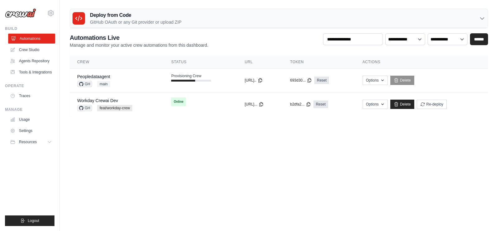
click at [41, 40] on link "Automations" at bounding box center [31, 39] width 47 height 10
click at [41, 40] on link "Automations" at bounding box center [30, 39] width 47 height 10
click at [26, 36] on link "Automations" at bounding box center [31, 39] width 47 height 10
click at [41, 37] on link "Automations" at bounding box center [31, 39] width 47 height 10
click at [28, 35] on link "Automations" at bounding box center [31, 39] width 47 height 10
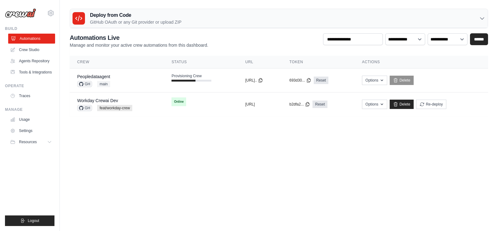
click at [40, 41] on link "Automations" at bounding box center [31, 39] width 47 height 10
click at [43, 35] on link "Automations" at bounding box center [31, 39] width 47 height 10
click at [42, 36] on link "Automations" at bounding box center [31, 39] width 47 height 10
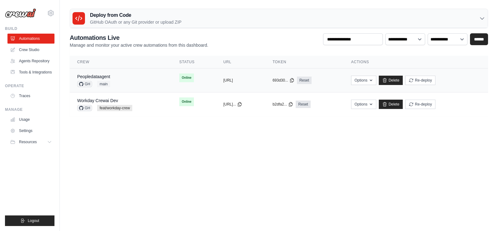
click at [223, 81] on div "copied" at bounding box center [229, 77] width 13 height 7
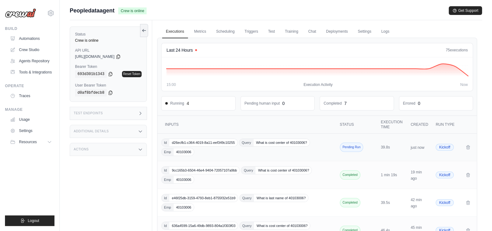
click at [311, 150] on div "Id d26ecfb1-c364-4019-8a11-eef349c10255 Query What is cost center of 40103006? …" at bounding box center [247, 147] width 172 height 17
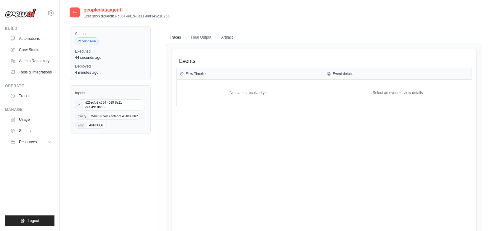
click at [73, 13] on icon at bounding box center [75, 12] width 4 height 3
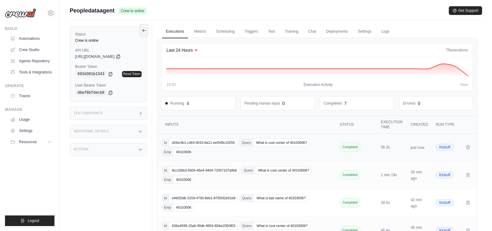
click at [268, 152] on div "Id d26ecfb1-c364-4019-8a11-eef349c10255 Query What is cost center of 40103006? …" at bounding box center [247, 147] width 172 height 17
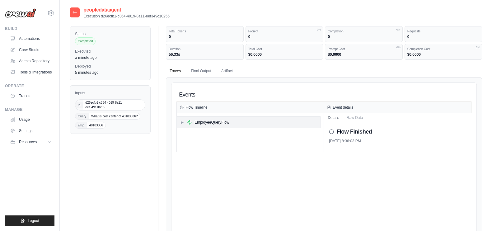
click at [182, 123] on span "▶" at bounding box center [182, 122] width 4 height 5
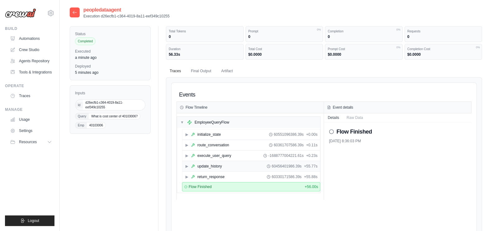
click at [186, 165] on span "▶" at bounding box center [187, 166] width 4 height 5
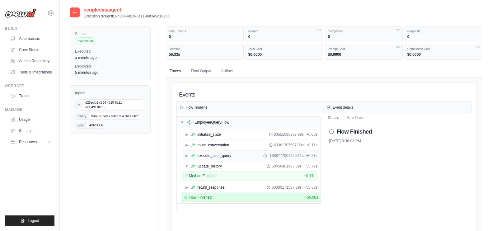
click at [186, 151] on div "▶ execute_user_query -1688777004220.11s + 0.23s" at bounding box center [251, 156] width 138 height 10
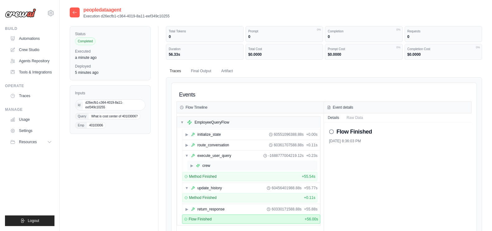
click at [193, 163] on span "▶" at bounding box center [192, 165] width 4 height 5
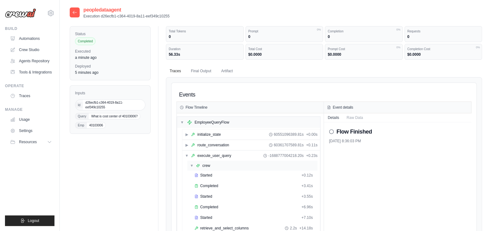
scroll to position [117, 0]
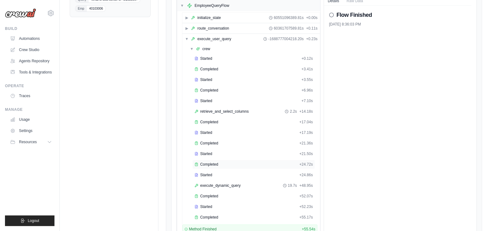
click at [238, 160] on div "Completed + 24.72s" at bounding box center [253, 164] width 123 height 9
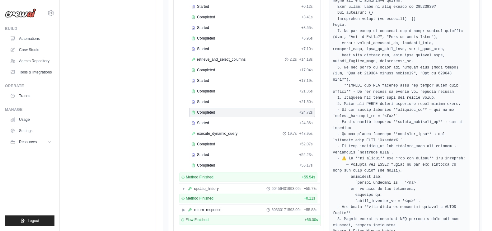
scroll to position [0, 0]
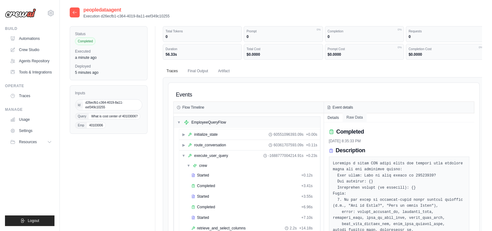
click at [356, 117] on button "Raw Data" at bounding box center [355, 117] width 24 height 9
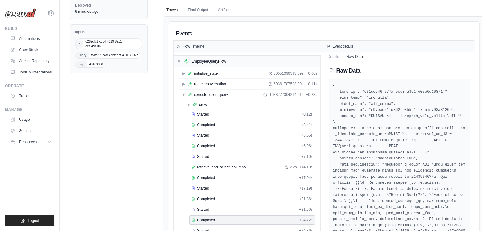
scroll to position [59, 0]
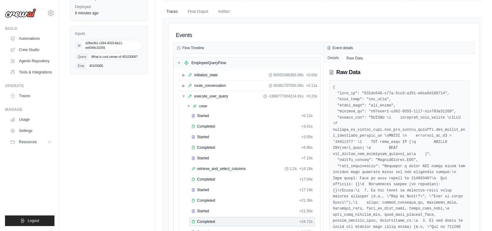
click at [335, 56] on button "Details" at bounding box center [333, 58] width 19 height 9
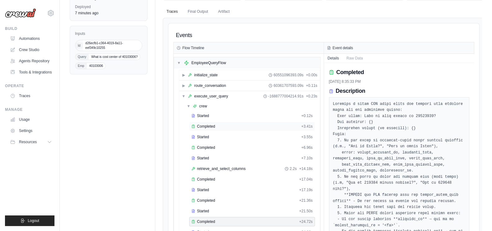
click at [213, 122] on div "Completed + 3.41s" at bounding box center [252, 126] width 126 height 9
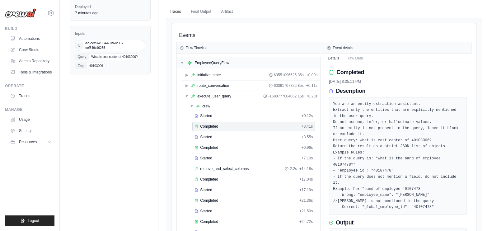
click at [215, 136] on div "Started" at bounding box center [247, 136] width 105 height 5
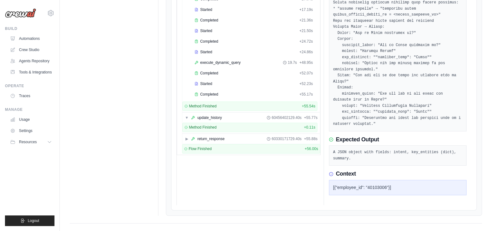
scroll to position [123, 0]
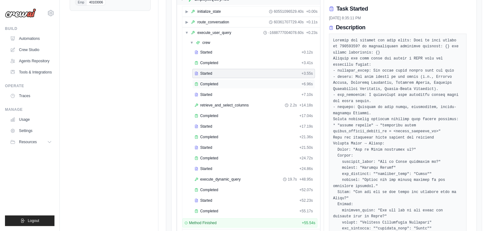
click at [207, 82] on span "Completed" at bounding box center [209, 84] width 18 height 5
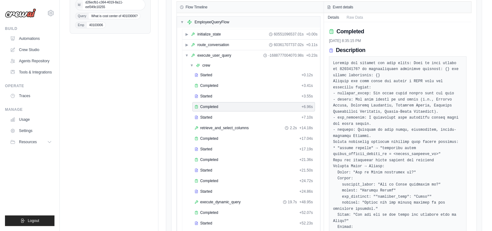
scroll to position [38, 0]
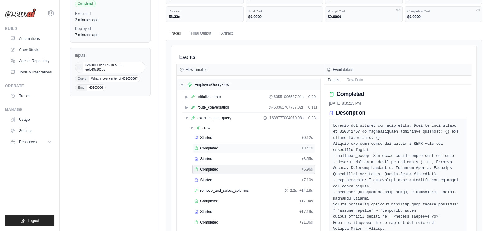
click at [213, 147] on span "Completed" at bounding box center [209, 148] width 18 height 5
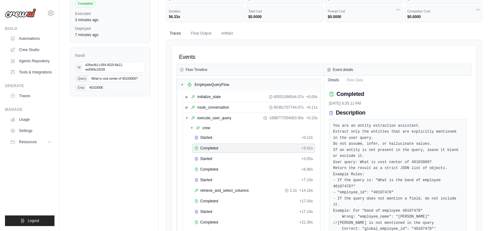
scroll to position [154, 0]
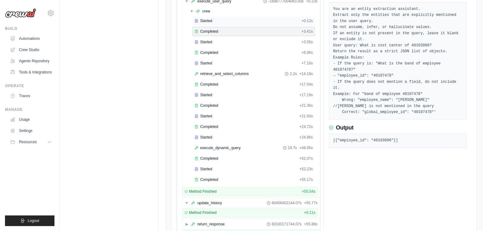
click at [218, 21] on div "Started" at bounding box center [247, 20] width 105 height 5
click at [222, 33] on div "Completed + 3.41s" at bounding box center [253, 31] width 123 height 9
click at [351, 138] on pre "[{"employee_id": "40103006"}]" at bounding box center [397, 141] width 129 height 6
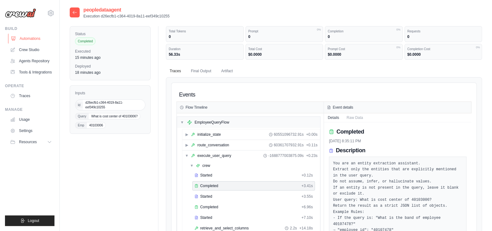
click at [39, 41] on link "Automations" at bounding box center [31, 39] width 47 height 10
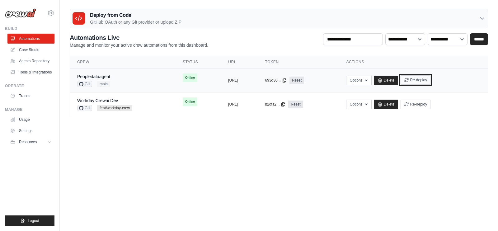
click at [431, 81] on button "Re-deploy" at bounding box center [416, 79] width 30 height 9
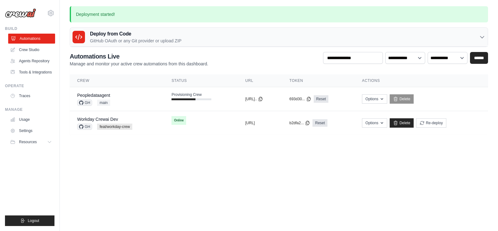
click at [39, 39] on link "Automations" at bounding box center [31, 39] width 47 height 10
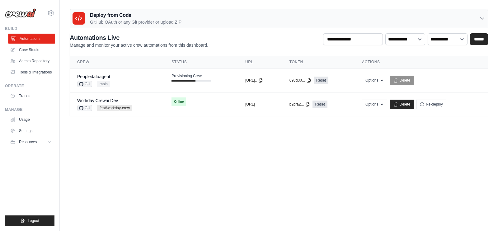
click at [35, 41] on link "Automations" at bounding box center [31, 39] width 47 height 10
click at [34, 37] on link "Automations" at bounding box center [31, 39] width 47 height 10
click at [42, 37] on link "Automations" at bounding box center [31, 39] width 47 height 10
click at [27, 37] on link "Automations" at bounding box center [31, 39] width 47 height 10
click at [28, 39] on link "Automations" at bounding box center [31, 39] width 47 height 10
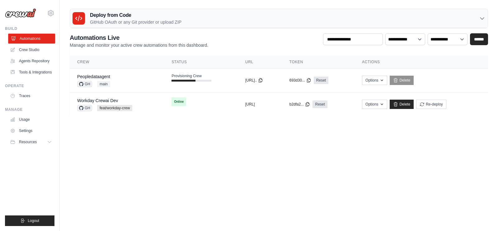
click at [30, 37] on link "Automations" at bounding box center [31, 39] width 47 height 10
click at [42, 40] on link "Automations" at bounding box center [31, 39] width 47 height 10
click at [40, 38] on link "Automations" at bounding box center [31, 39] width 47 height 10
click at [40, 40] on link "Automations" at bounding box center [31, 39] width 47 height 10
click at [50, 38] on link "Automations" at bounding box center [31, 39] width 47 height 10
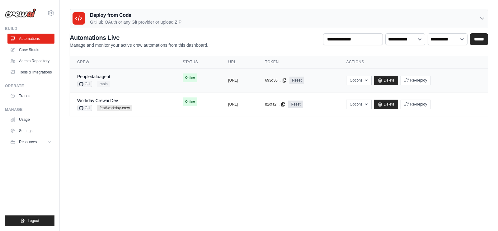
click at [137, 82] on div "Peopledataagent GH main" at bounding box center [122, 80] width 91 height 14
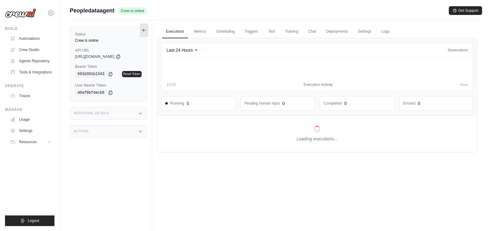
click at [141, 31] on button at bounding box center [144, 30] width 8 height 13
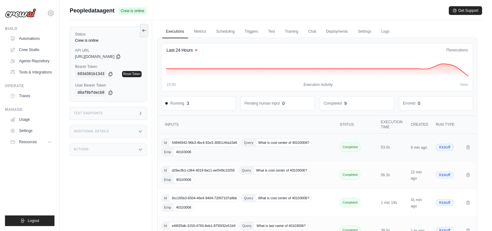
click at [232, 153] on div "Id 54846942-96b3-4bc4-92e3-3081144a10d6 Query What is cost center of 40103006? …" at bounding box center [247, 147] width 172 height 17
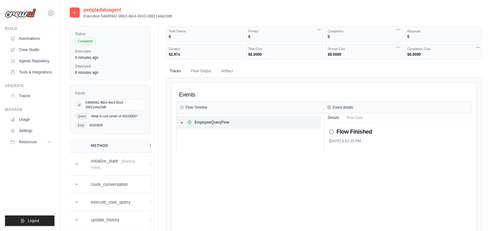
click at [181, 120] on span "▶" at bounding box center [182, 122] width 4 height 5
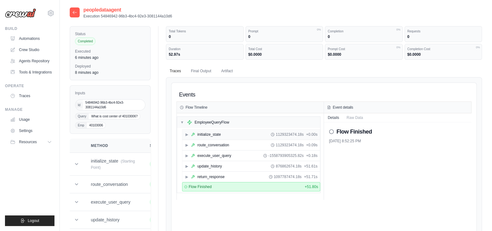
click at [185, 135] on span "▶" at bounding box center [187, 134] width 4 height 5
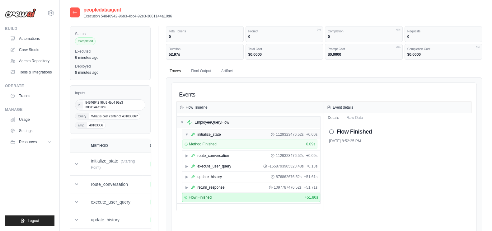
click at [185, 135] on span "▼" at bounding box center [187, 134] width 4 height 5
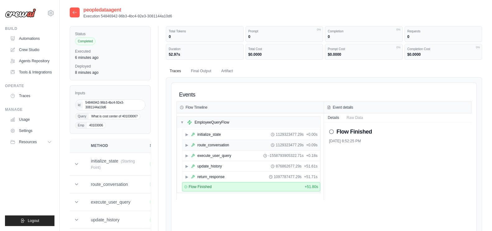
click at [187, 145] on span "▶" at bounding box center [187, 145] width 4 height 5
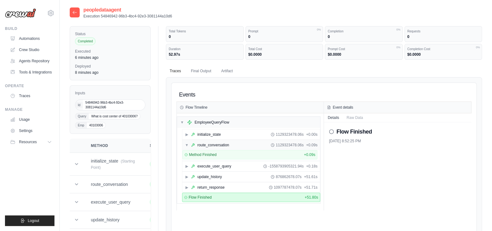
click at [187, 145] on span "▼" at bounding box center [187, 145] width 4 height 5
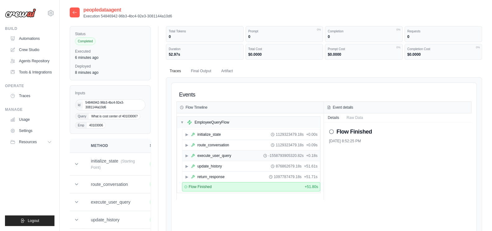
click at [184, 153] on div "▶ execute_user_query -1558793905320.82s + 0.18s" at bounding box center [251, 156] width 138 height 10
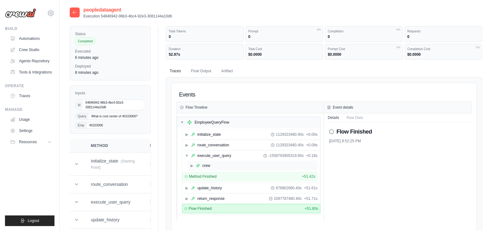
click at [191, 164] on span "▶" at bounding box center [192, 165] width 4 height 5
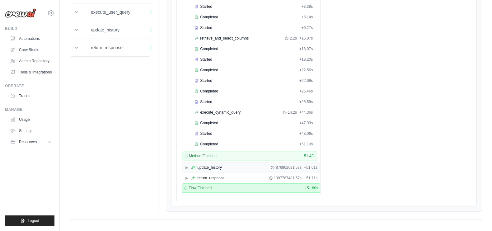
scroll to position [73, 0]
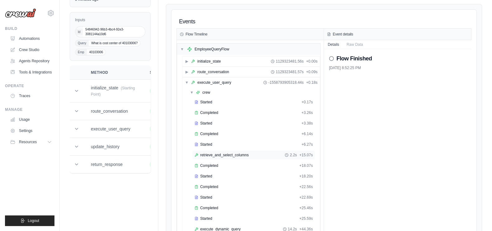
click at [240, 153] on span "retrieve_and_select_columns" at bounding box center [224, 155] width 49 height 5
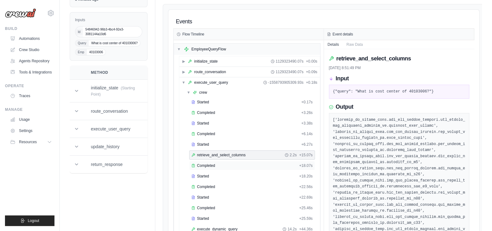
scroll to position [190, 0]
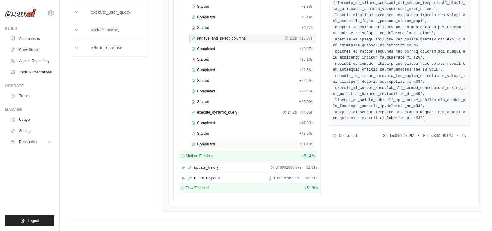
click at [209, 142] on span "Completed" at bounding box center [206, 144] width 18 height 5
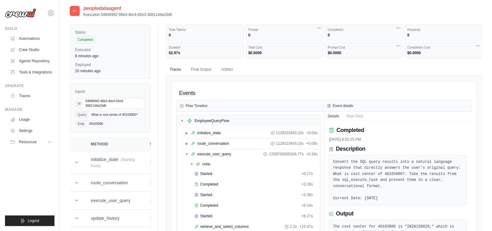
scroll to position [0, 0]
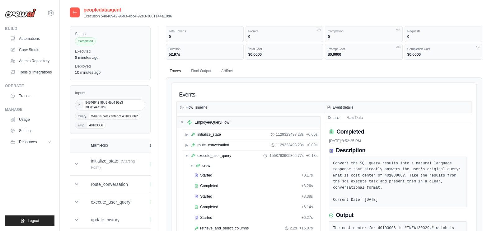
click at [73, 13] on icon at bounding box center [74, 12] width 5 height 5
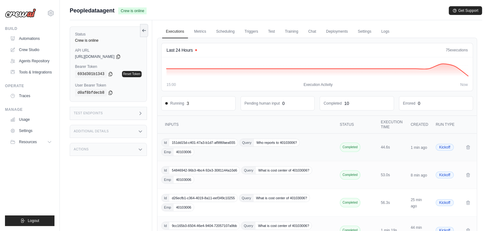
click at [311, 150] on td "Id 151dd15d-c401-47a3-b1d7-af986faea555 Query Who reports to 40103006? Emp 4010…" at bounding box center [247, 148] width 180 height 28
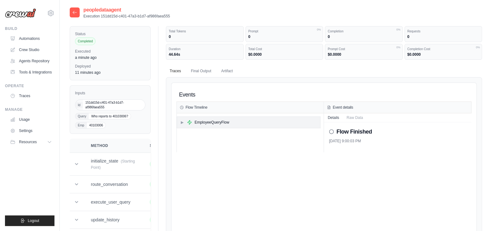
click at [182, 122] on span "▶" at bounding box center [182, 122] width 4 height 5
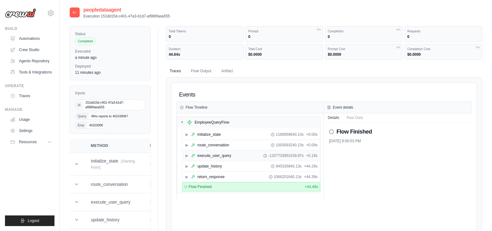
click at [186, 153] on span "▶" at bounding box center [187, 155] width 4 height 5
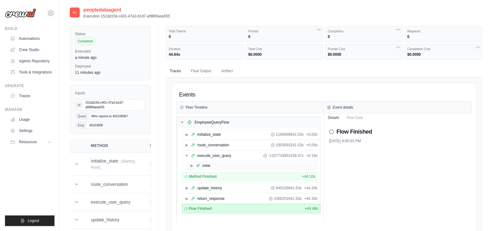
click at [191, 165] on span "▶" at bounding box center [192, 165] width 4 height 5
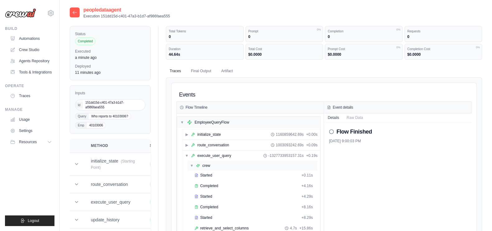
scroll to position [117, 0]
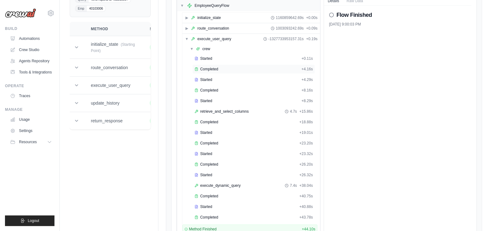
click at [225, 68] on div "Completed" at bounding box center [247, 69] width 105 height 5
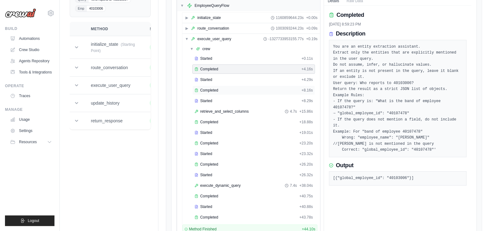
click at [216, 92] on div "Completed + 8.16s" at bounding box center [253, 90] width 123 height 9
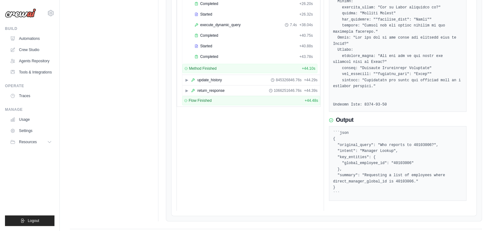
scroll to position [161, 0]
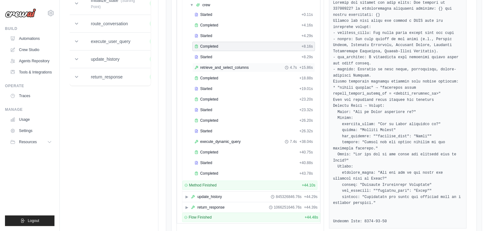
click at [230, 68] on span "retrieve_and_select_columns" at bounding box center [224, 67] width 49 height 5
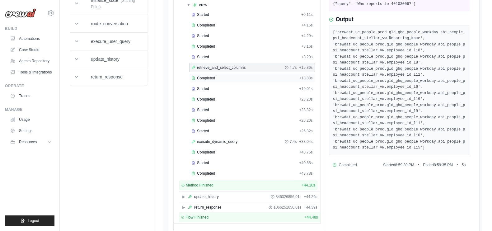
click at [231, 77] on div "Completed" at bounding box center [243, 78] width 105 height 5
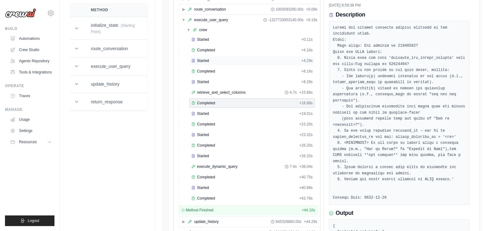
scroll to position [124, 0]
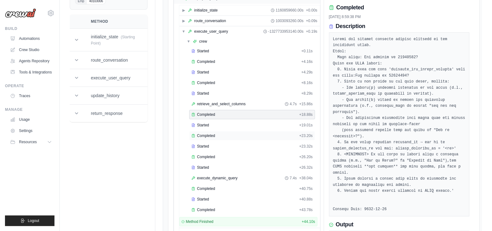
click at [219, 133] on div "Completed" at bounding box center [243, 135] width 105 height 5
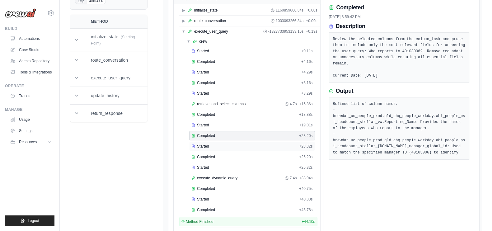
click at [209, 144] on span "Started" at bounding box center [203, 146] width 12 height 5
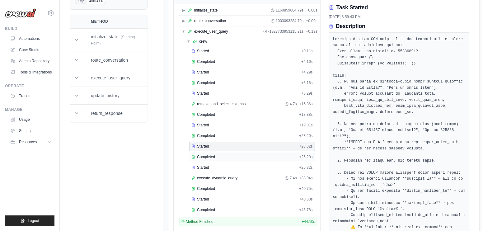
click at [213, 155] on span "Completed" at bounding box center [206, 156] width 18 height 5
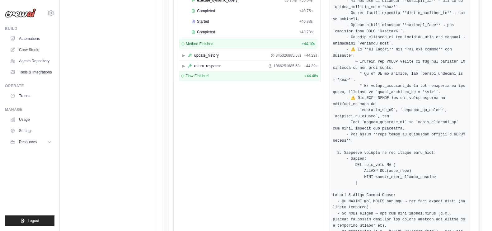
scroll to position [182, 0]
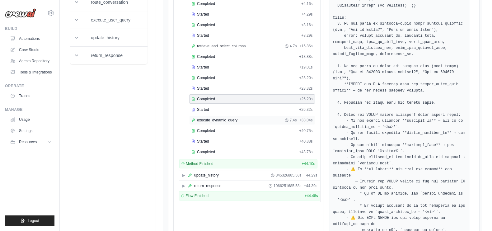
click at [216, 118] on span "execute_dynamic_query" at bounding box center [217, 120] width 40 height 5
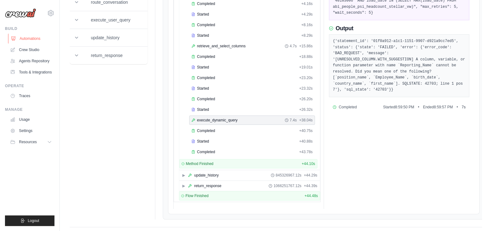
click at [42, 38] on link "Automations" at bounding box center [31, 39] width 47 height 10
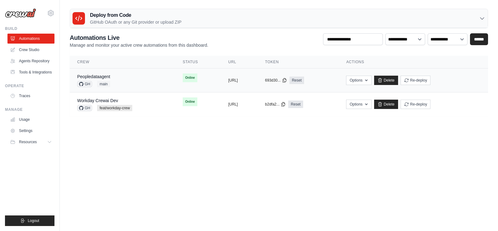
click at [221, 83] on td "copied https://peopledataagent-a781cec6-71" at bounding box center [239, 80] width 37 height 24
click at [252, 83] on td "copied https://peopledataagent-a781cec6-71" at bounding box center [239, 80] width 37 height 24
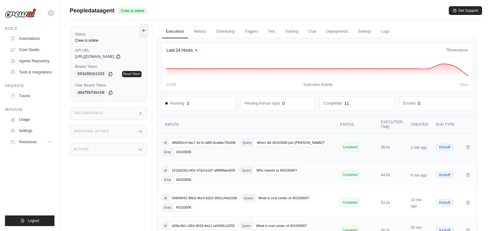
click at [313, 150] on div "Id d9b692c4-4ac7-4e7e-af80-6cabbc76b306 Query When did 40103006 join [PERSON_NA…" at bounding box center [247, 147] width 172 height 17
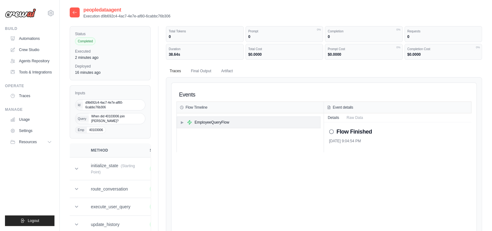
click at [182, 122] on span "▶" at bounding box center [182, 122] width 4 height 5
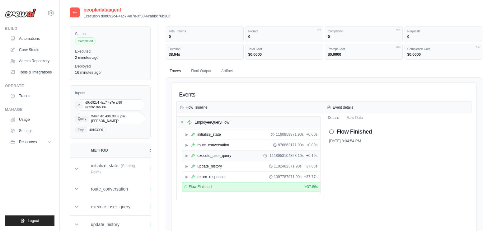
click at [187, 153] on span "▶" at bounding box center [187, 155] width 4 height 5
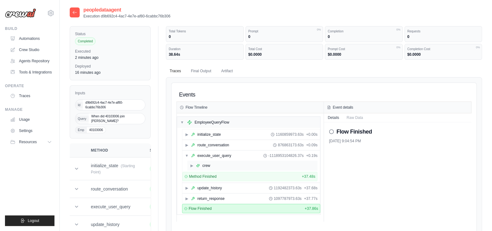
click at [191, 164] on span "▶" at bounding box center [192, 165] width 4 height 5
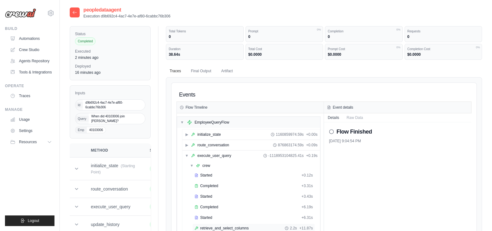
click at [220, 226] on span "retrieve_and_select_columns" at bounding box center [224, 228] width 49 height 5
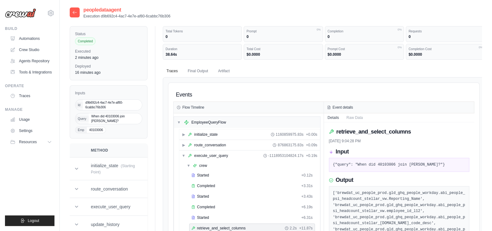
scroll to position [117, 0]
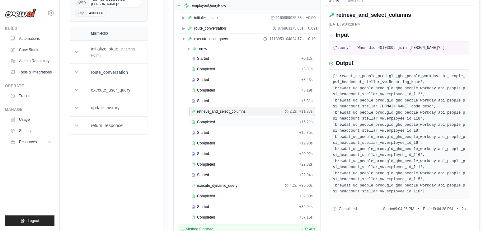
click at [210, 120] on span "Completed" at bounding box center [206, 122] width 18 height 5
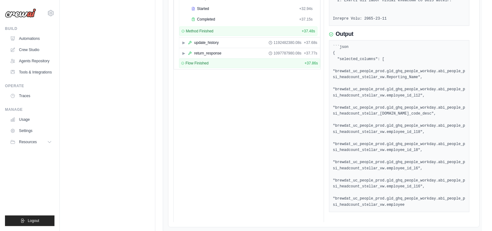
scroll to position [209, 0]
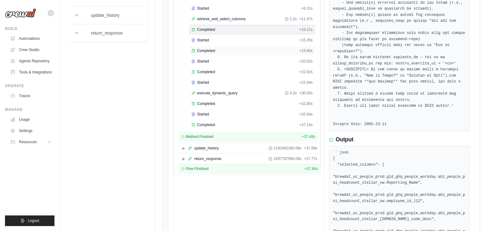
click at [214, 49] on span "Completed" at bounding box center [206, 50] width 18 height 5
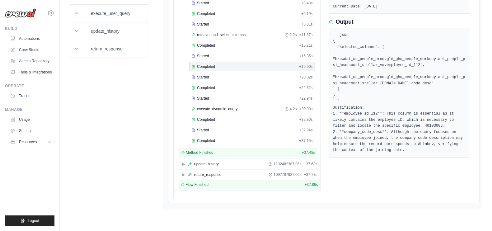
scroll to position [190, 0]
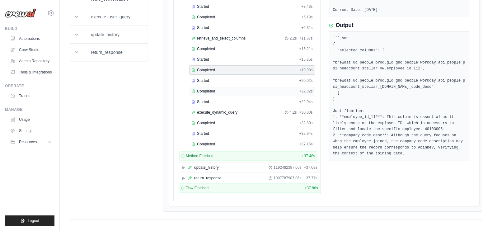
click at [215, 89] on div "Completed" at bounding box center [243, 91] width 105 height 5
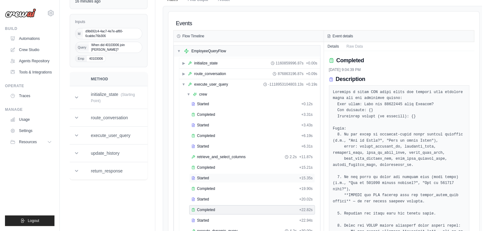
scroll to position [188, 0]
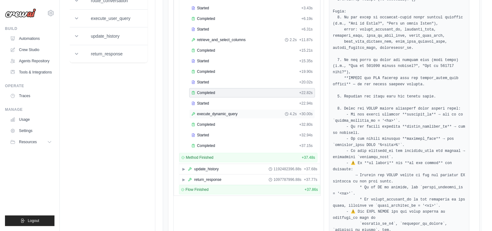
click at [222, 113] on span "execute_dynamic_query" at bounding box center [217, 113] width 40 height 5
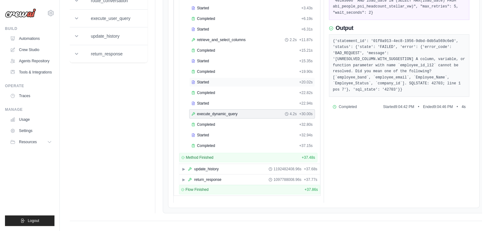
scroll to position [71, 0]
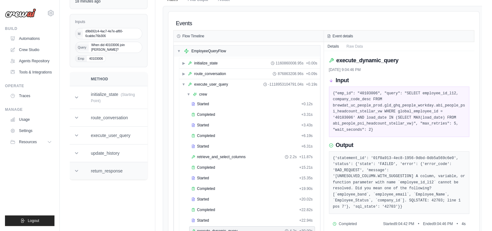
click at [85, 165] on td "return_response" at bounding box center [112, 171] width 59 height 18
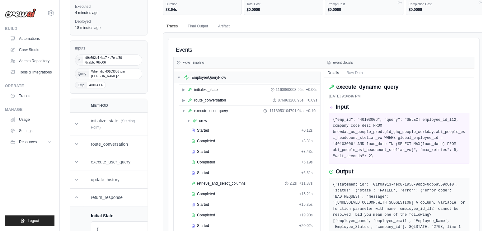
scroll to position [117, 0]
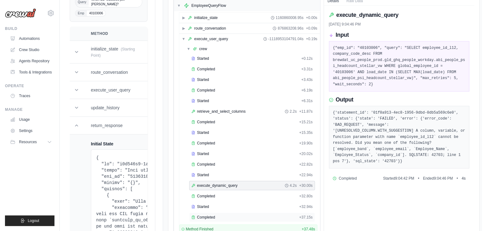
click at [218, 217] on div "Completed" at bounding box center [243, 217] width 105 height 5
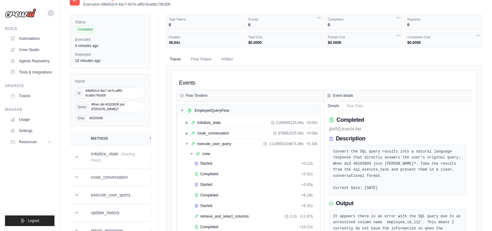
scroll to position [0, 0]
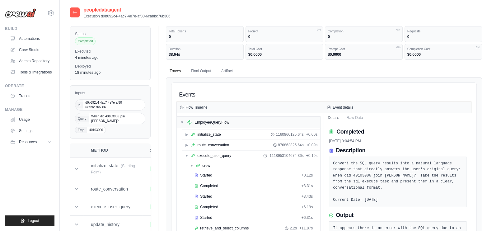
click at [76, 16] on div at bounding box center [75, 12] width 10 height 10
click at [76, 11] on icon at bounding box center [74, 12] width 5 height 5
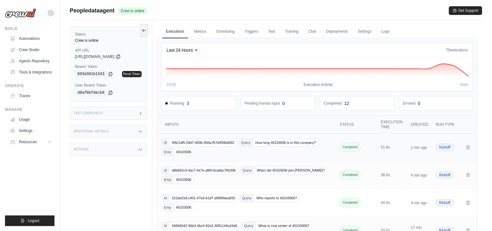
click at [329, 155] on div "Id f48c1df5-29d7-400b-950a-f57d499bd062 Query How long 40103006 is in this comp…" at bounding box center [247, 147] width 172 height 17
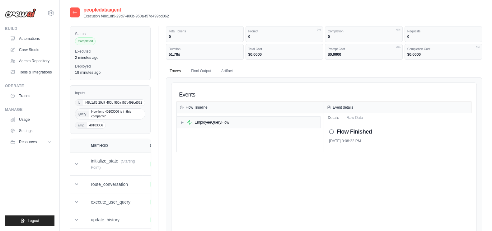
scroll to position [117, 0]
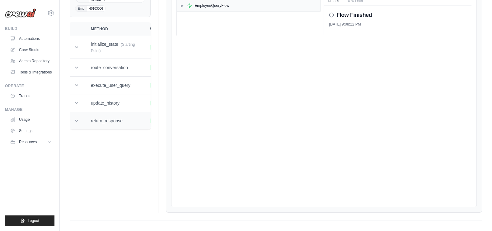
click at [75, 118] on icon at bounding box center [76, 121] width 6 height 6
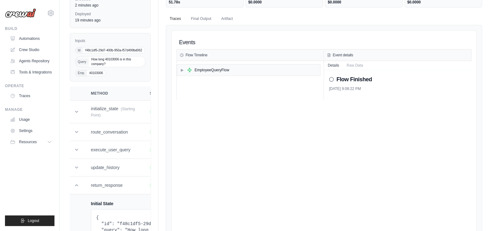
scroll to position [0, 0]
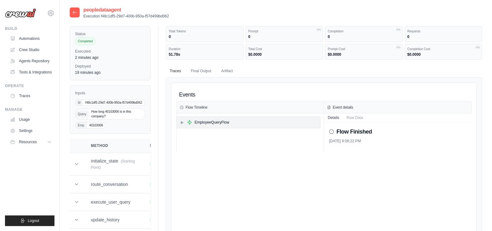
click at [179, 121] on div "▶ EmployeeQueryFlow" at bounding box center [248, 122] width 143 height 11
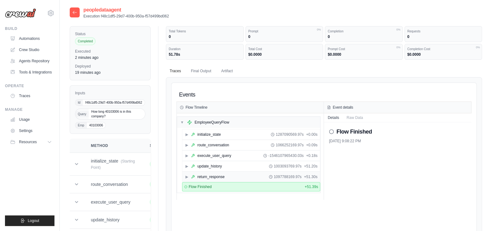
click at [186, 178] on div "▶ return_response 1097788169.97s + 51.30s" at bounding box center [251, 177] width 138 height 10
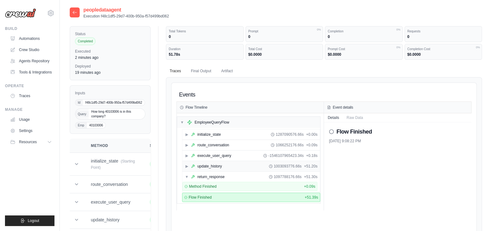
click at [186, 165] on span "▶" at bounding box center [187, 166] width 4 height 5
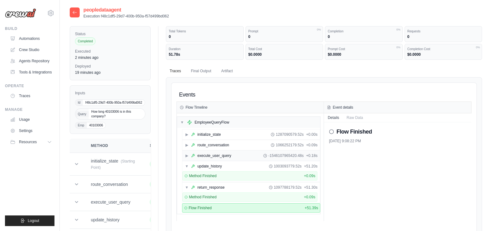
click at [187, 155] on span "▶" at bounding box center [187, 155] width 4 height 5
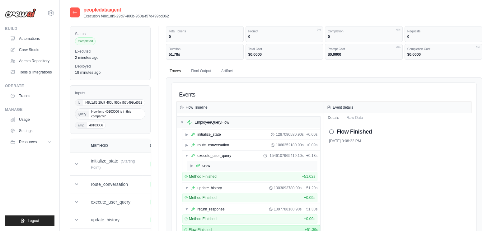
click at [190, 164] on span "▶" at bounding box center [192, 165] width 4 height 5
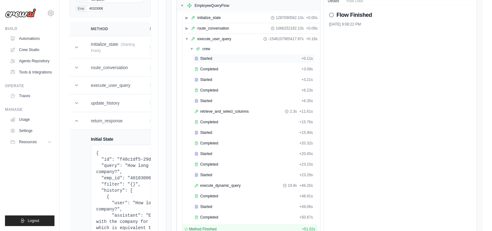
scroll to position [233, 0]
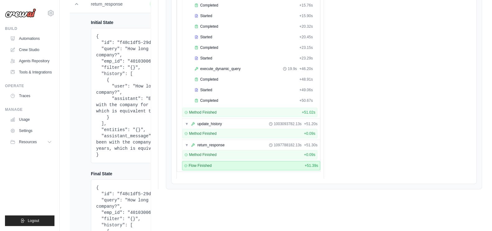
click at [201, 163] on span "Flow Finished" at bounding box center [200, 165] width 23 height 5
click at [207, 153] on span "Method Finished" at bounding box center [203, 154] width 28 height 5
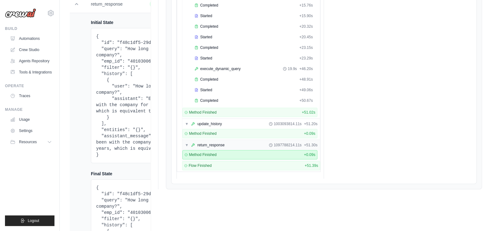
click at [213, 143] on div "return_response" at bounding box center [210, 145] width 27 height 5
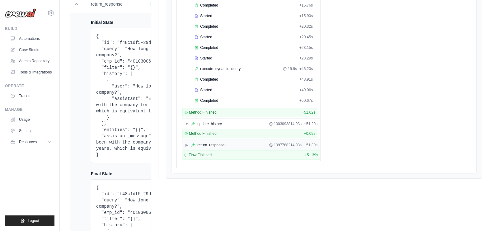
click at [213, 143] on div "return_response" at bounding box center [210, 145] width 27 height 5
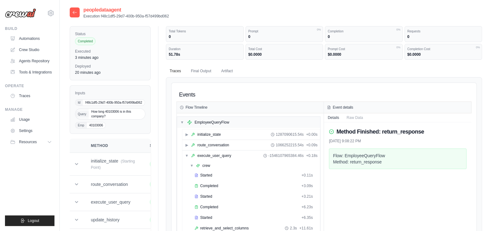
scroll to position [117, 0]
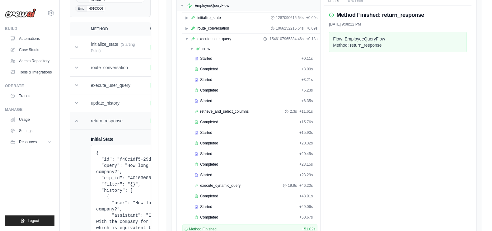
click at [78, 121] on icon at bounding box center [76, 121] width 6 height 6
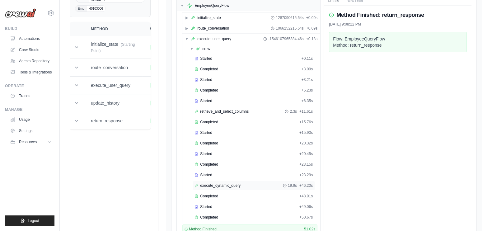
click at [238, 183] on span "execute_dynamic_query" at bounding box center [220, 185] width 40 height 5
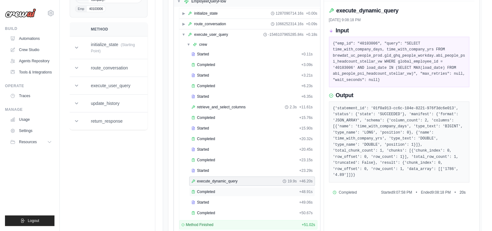
click at [226, 189] on div "Completed" at bounding box center [243, 191] width 105 height 5
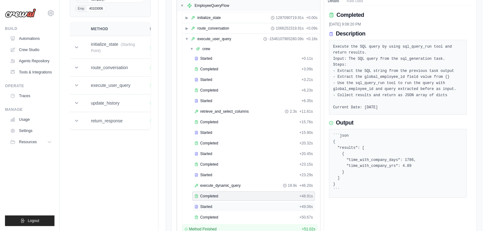
click at [220, 204] on div "Started" at bounding box center [246, 206] width 102 height 5
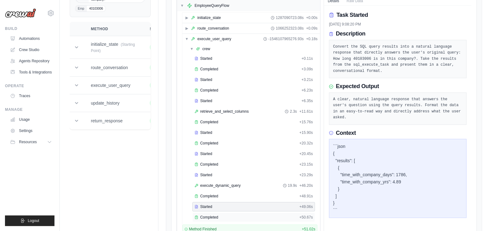
click at [228, 215] on div "Completed" at bounding box center [246, 217] width 102 height 5
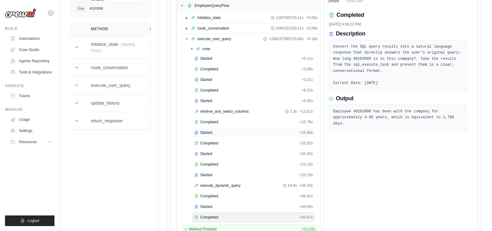
click at [211, 130] on span "Started" at bounding box center [206, 132] width 12 height 5
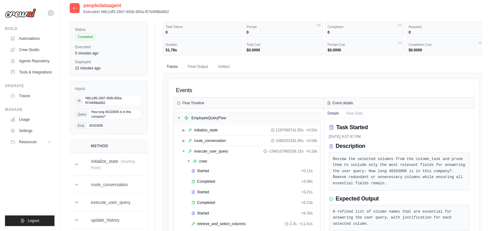
scroll to position [121, 0]
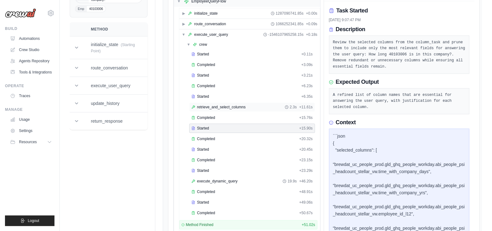
click at [220, 105] on span "retrieve_and_select_columns" at bounding box center [221, 107] width 49 height 5
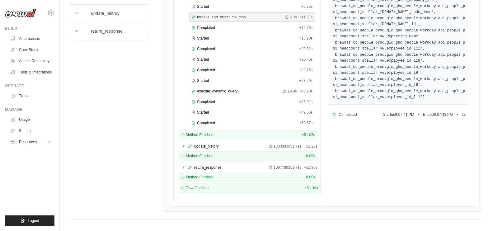
scroll to position [94, 0]
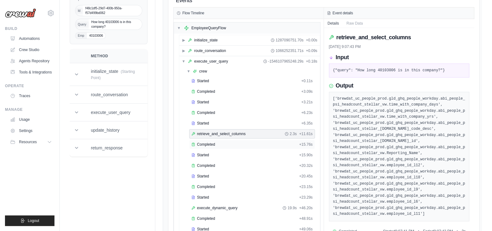
click at [228, 142] on div "Completed" at bounding box center [243, 144] width 105 height 5
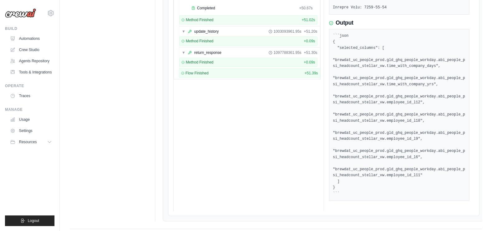
scroll to position [92, 0]
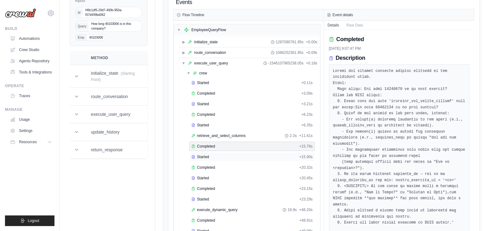
click at [265, 154] on div "Started" at bounding box center [243, 156] width 105 height 5
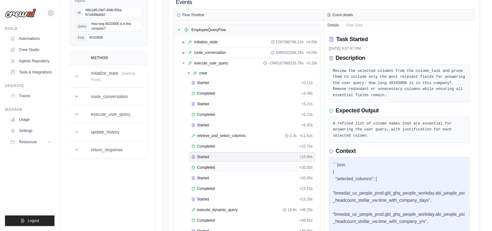
click at [270, 169] on div "Completed + 20.32s" at bounding box center [252, 167] width 126 height 9
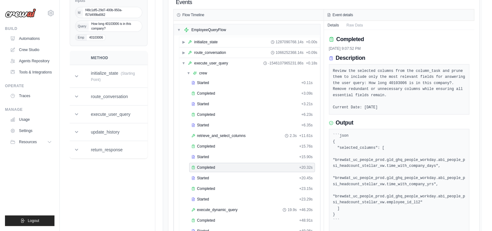
scroll to position [209, 0]
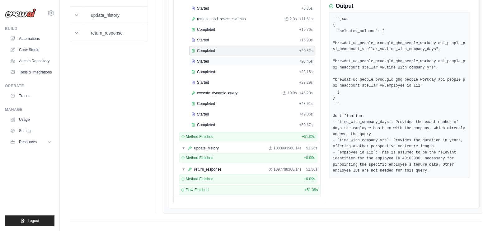
click at [226, 60] on div "Started" at bounding box center [243, 61] width 105 height 5
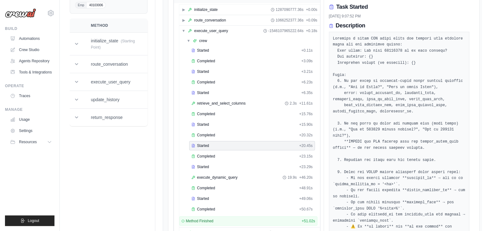
scroll to position [99, 0]
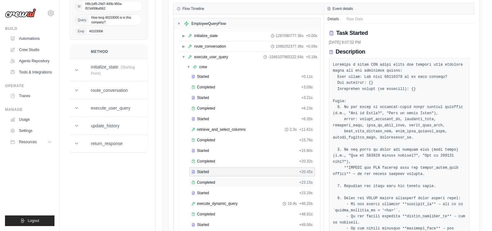
click at [234, 181] on div "Completed" at bounding box center [243, 182] width 105 height 5
click at [229, 190] on div "Started" at bounding box center [243, 192] width 105 height 5
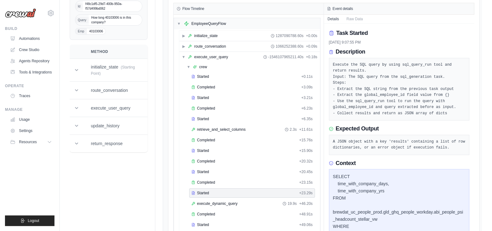
scroll to position [211, 0]
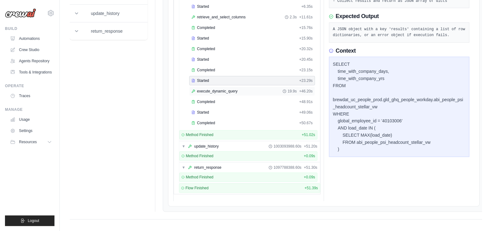
click at [268, 90] on div "execute_dynamic_query 19.9s + 46.20s" at bounding box center [251, 91] width 121 height 5
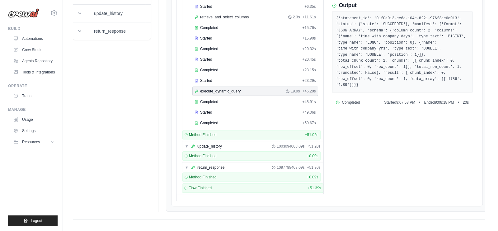
scroll to position [0, 0]
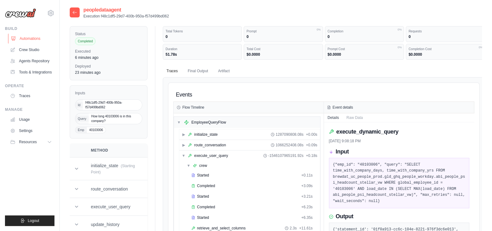
click at [42, 38] on link "Automations" at bounding box center [31, 39] width 47 height 10
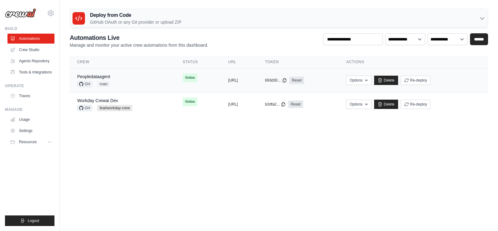
click at [252, 87] on td "copied https://peopledataagent-a781cec6-71" at bounding box center [239, 80] width 37 height 24
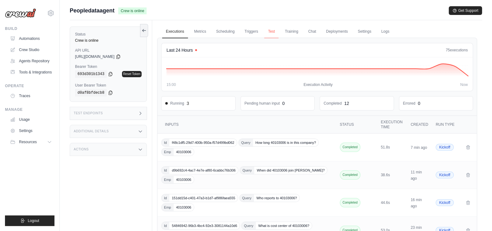
click at [275, 33] on link "Test" at bounding box center [271, 31] width 14 height 13
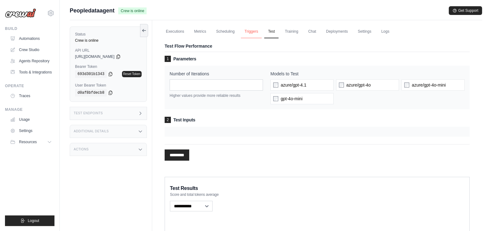
click at [243, 30] on link "Triggers" at bounding box center [251, 31] width 21 height 13
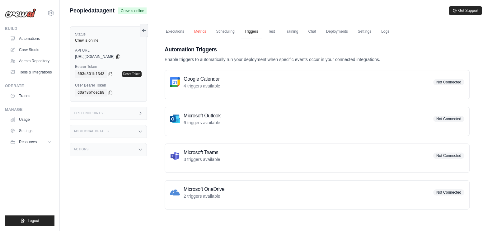
click at [202, 30] on link "Metrics" at bounding box center [200, 31] width 20 height 13
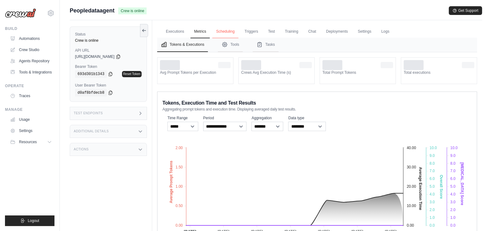
click at [229, 35] on link "Scheduling" at bounding box center [225, 31] width 26 height 13
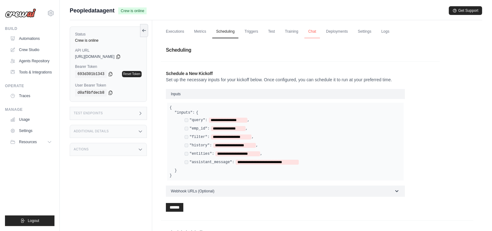
click at [314, 30] on link "Chat" at bounding box center [311, 31] width 15 height 13
click at [334, 33] on link "Deployments" at bounding box center [336, 31] width 29 height 13
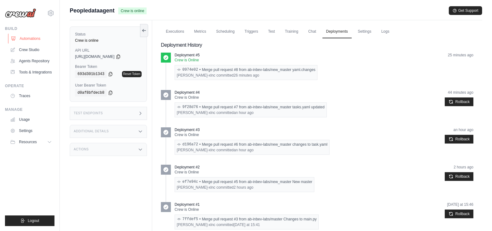
click at [28, 40] on link "Automations" at bounding box center [31, 39] width 47 height 10
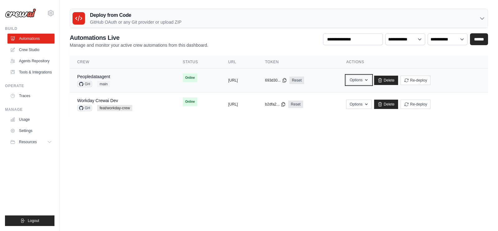
click at [371, 79] on button "Options" at bounding box center [358, 79] width 25 height 9
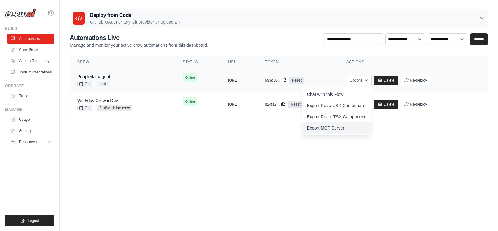
click at [367, 127] on link "Export MCP Server" at bounding box center [337, 127] width 70 height 11
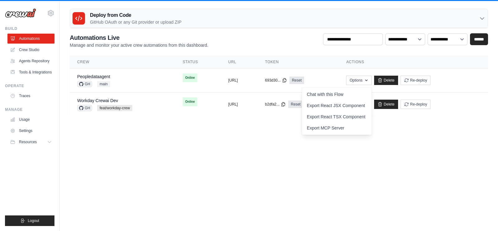
click at [263, 174] on body "[EMAIL_ADDRESS][DOMAIN_NAME] AB InBev - GHQ Jet Skis Training - [GEOGRAPHIC_DAT…" at bounding box center [249, 115] width 498 height 231
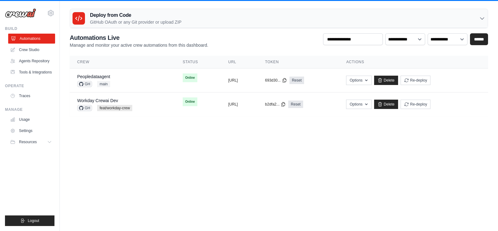
click at [34, 38] on link "Automations" at bounding box center [31, 39] width 47 height 10
